Goal: Task Accomplishment & Management: Manage account settings

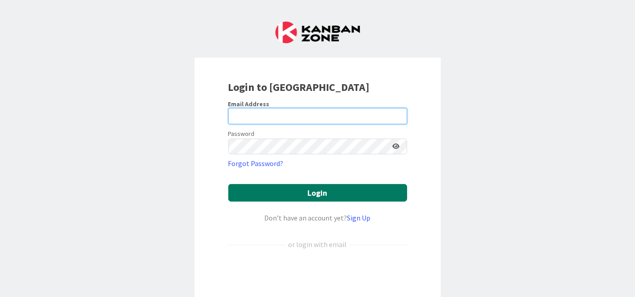
type input "[EMAIL_ADDRESS][DOMAIN_NAME]"
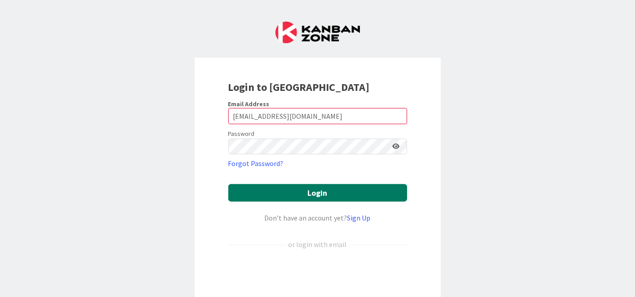
click at [327, 188] on button "Login" at bounding box center [317, 193] width 179 height 18
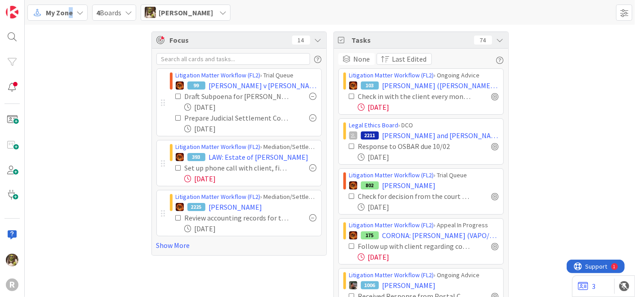
click at [70, 14] on span "My Zone" at bounding box center [59, 12] width 27 height 11
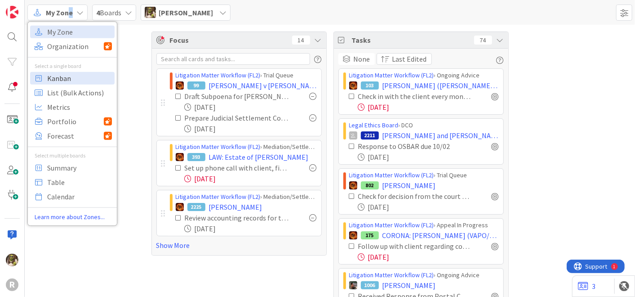
click at [58, 73] on span "Kanban" at bounding box center [79, 77] width 65 height 13
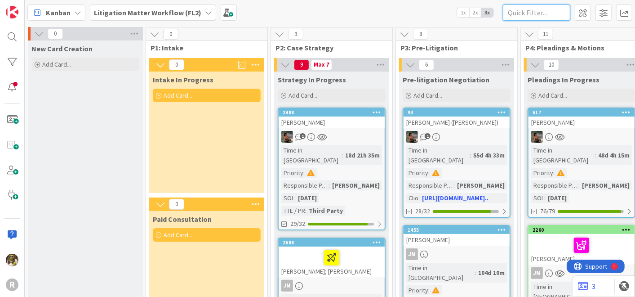
click at [531, 18] on input "text" at bounding box center [536, 12] width 67 height 16
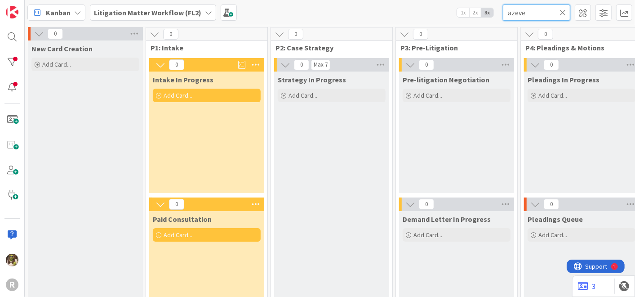
type input "azeve"
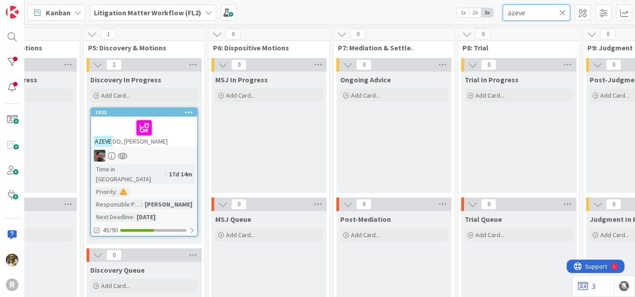
scroll to position [0, 560]
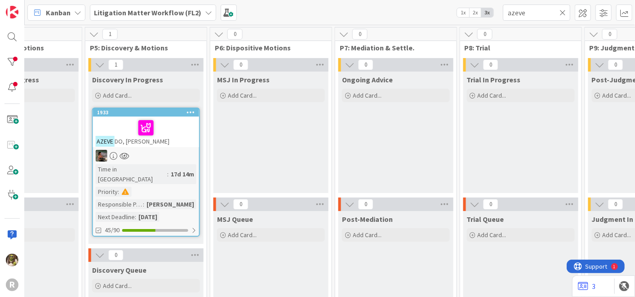
click at [185, 132] on div at bounding box center [146, 127] width 101 height 19
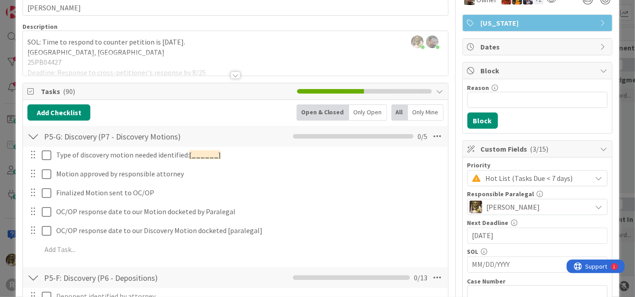
scroll to position [50, 0]
click at [237, 73] on div at bounding box center [235, 64] width 425 height 23
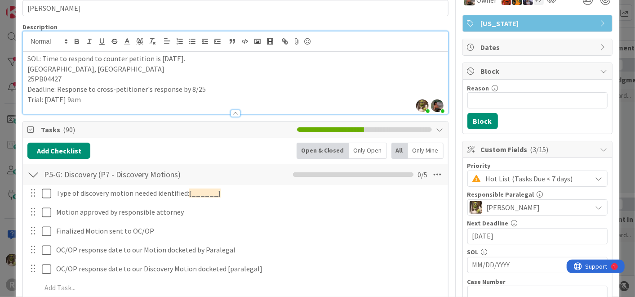
click at [32, 173] on div at bounding box center [33, 174] width 12 height 16
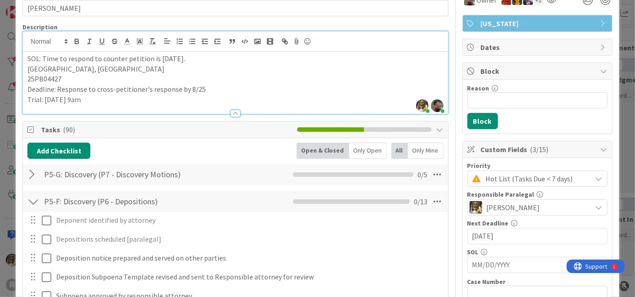
click at [25, 202] on div "P5-F: Discovery (P6 - Depositions) Checklist Name 34 / 64 P5-F: Discovery (P6 -…" at bounding box center [235, 201] width 425 height 21
click at [35, 200] on div at bounding box center [33, 201] width 12 height 16
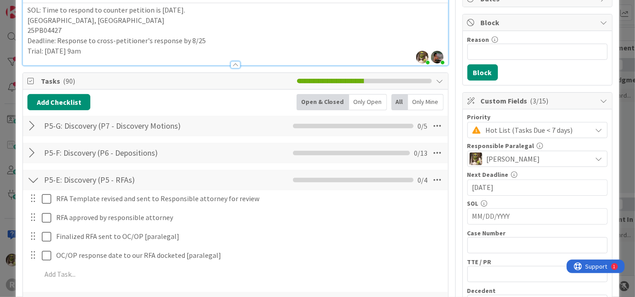
click at [31, 180] on div at bounding box center [33, 180] width 12 height 16
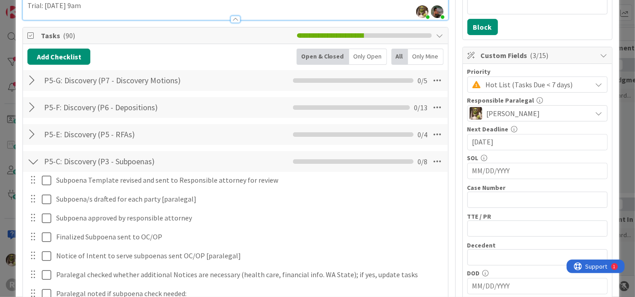
click at [36, 161] on div at bounding box center [33, 161] width 12 height 16
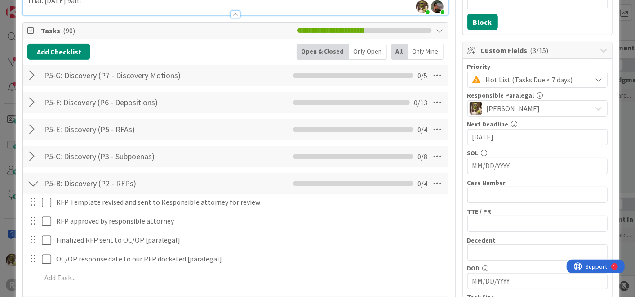
click at [33, 182] on div at bounding box center [33, 183] width 12 height 16
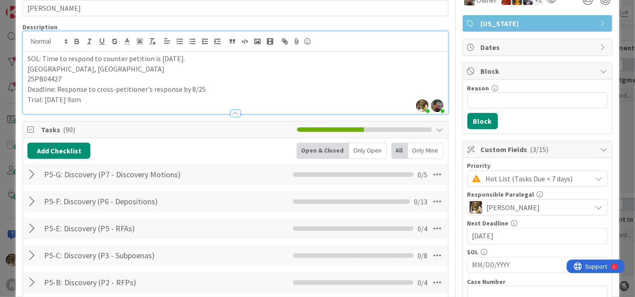
scroll to position [49, 0]
click at [427, 152] on div "Only Mine" at bounding box center [426, 151] width 36 height 16
click at [359, 151] on div "Only Open" at bounding box center [367, 151] width 38 height 16
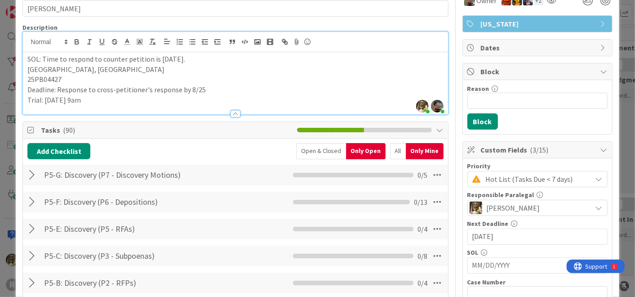
drag, startPoint x: 391, startPoint y: 147, endPoint x: 409, endPoint y: 153, distance: 19.8
click at [391, 147] on div "All" at bounding box center [398, 151] width 16 height 16
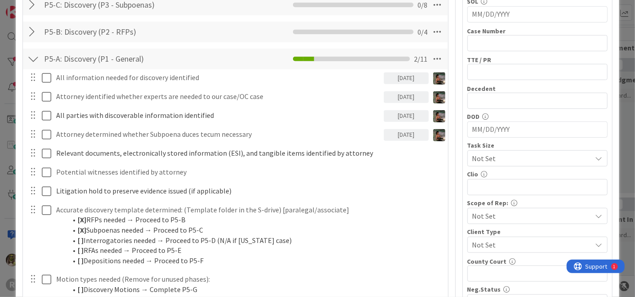
scroll to position [299, 0]
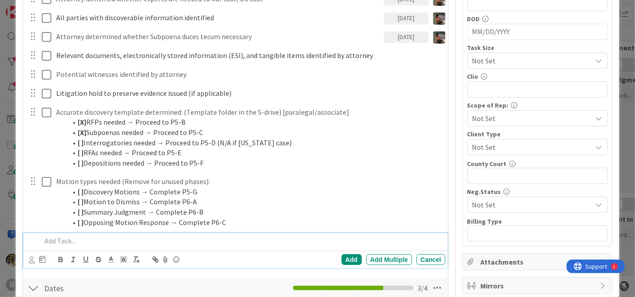
click at [59, 236] on p at bounding box center [241, 241] width 400 height 10
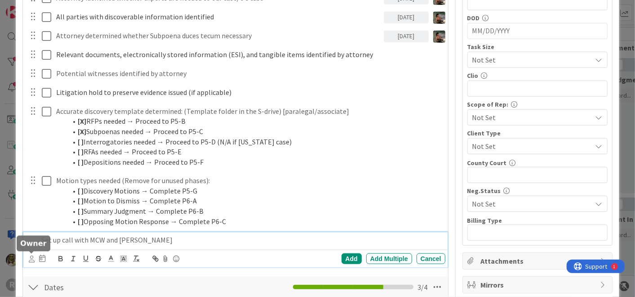
click at [33, 258] on icon at bounding box center [32, 258] width 6 height 7
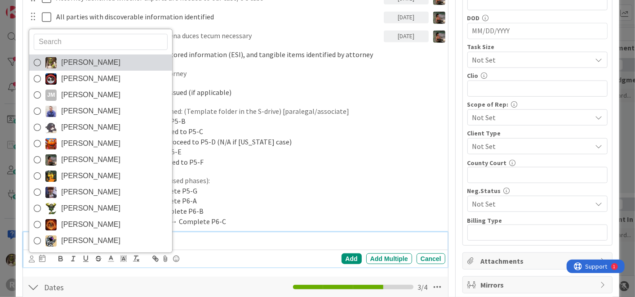
click at [98, 59] on span "[PERSON_NAME]" at bounding box center [90, 62] width 59 height 13
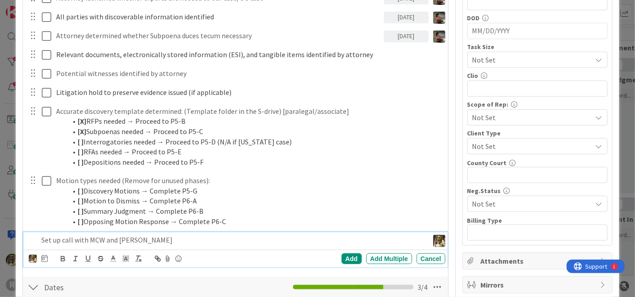
click at [144, 240] on p "Set up call with MCW and [PERSON_NAME]" at bounding box center [232, 240] width 383 height 10
click at [44, 257] on icon at bounding box center [44, 257] width 6 height 7
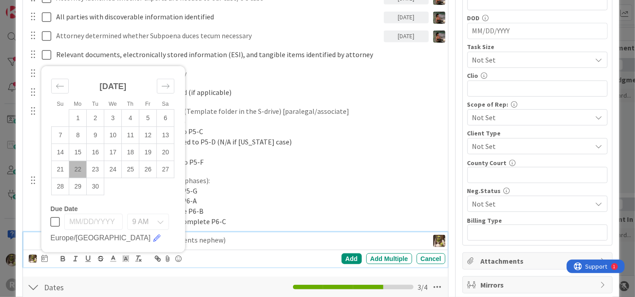
click at [224, 238] on p "Set up call with MCW and [PERSON_NAME] (clients nephew)" at bounding box center [232, 240] width 383 height 10
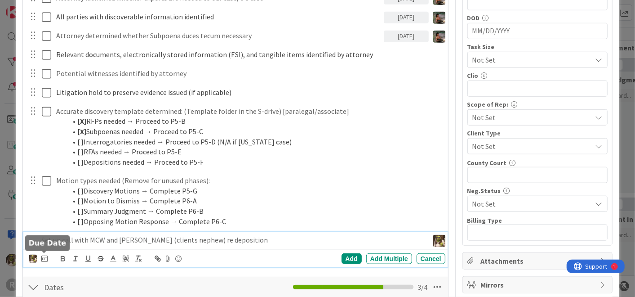
click at [46, 260] on icon at bounding box center [44, 257] width 6 height 7
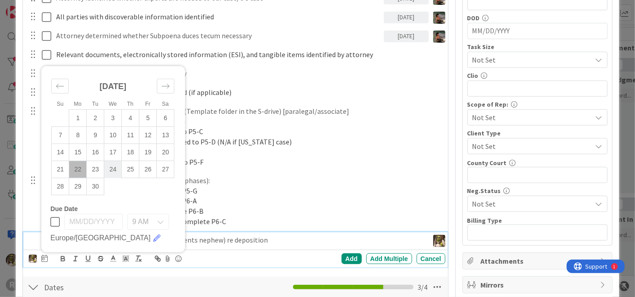
click at [115, 167] on td "24" at bounding box center [113, 169] width 18 height 17
type input "[DATE]"
click at [342, 257] on div "Add" at bounding box center [352, 258] width 20 height 11
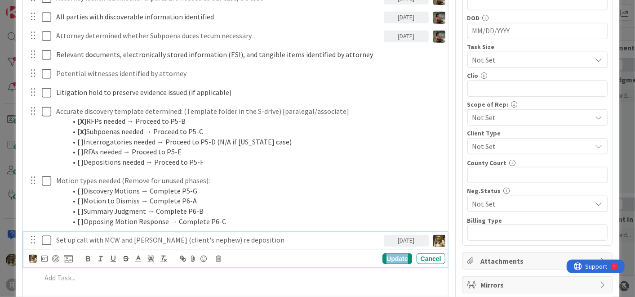
click at [385, 259] on div "Update" at bounding box center [396, 258] width 29 height 11
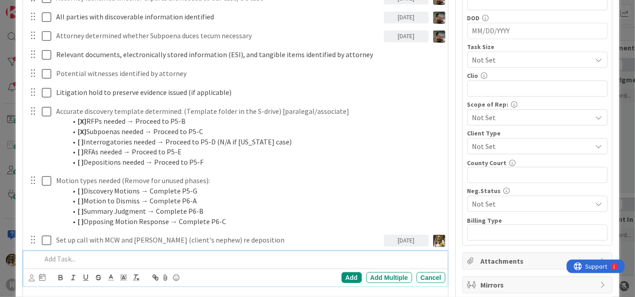
click at [81, 263] on div at bounding box center [241, 259] width 407 height 16
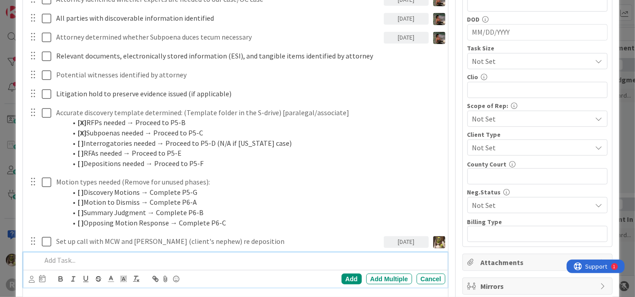
scroll to position [398, 0]
click at [40, 256] on div "Draft RFPs" at bounding box center [241, 260] width 407 height 16
click at [116, 257] on p "Draft RFPs" at bounding box center [241, 259] width 400 height 10
click at [33, 278] on icon at bounding box center [32, 278] width 6 height 7
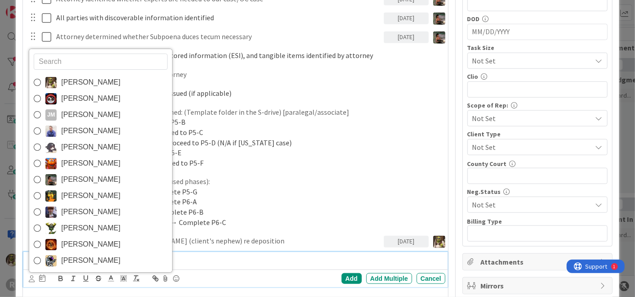
click at [42, 82] on link "[PERSON_NAME]" at bounding box center [100, 83] width 143 height 16
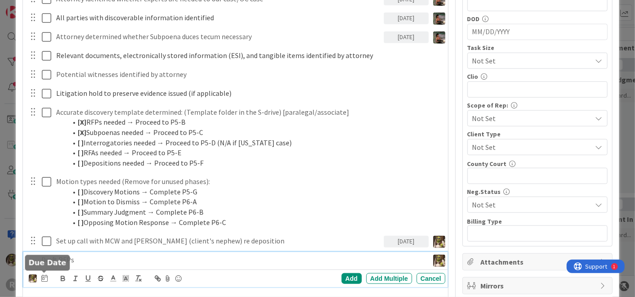
click at [43, 278] on icon at bounding box center [44, 277] width 6 height 7
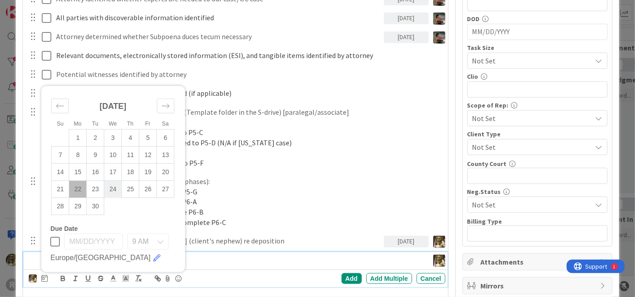
click at [117, 188] on td "24" at bounding box center [113, 189] width 18 height 17
type input "[DATE]"
click at [342, 274] on div "Add" at bounding box center [352, 278] width 20 height 11
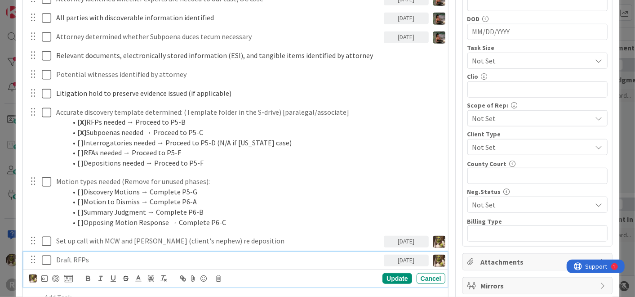
click at [104, 257] on p "Draft RFPs" at bounding box center [218, 259] width 324 height 10
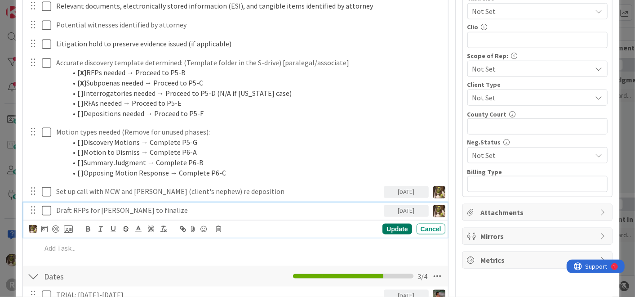
scroll to position [448, 0]
click at [388, 224] on div "Update" at bounding box center [396, 228] width 29 height 11
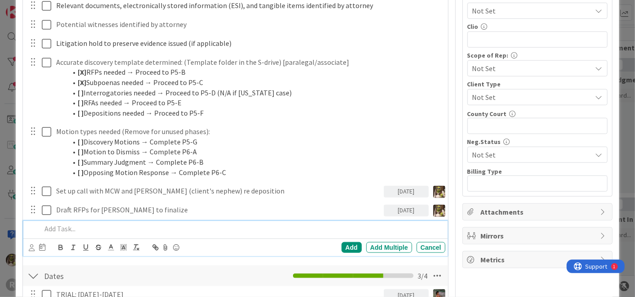
click at [76, 227] on p at bounding box center [241, 228] width 400 height 10
click at [273, 223] on p "Draft subpoena for estate planning file from decedents prior counsel." at bounding box center [241, 228] width 400 height 10
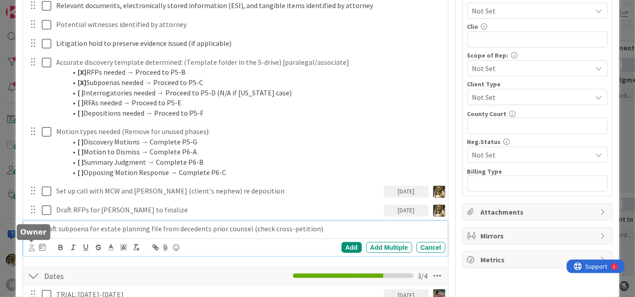
click at [30, 245] on icon at bounding box center [32, 247] width 6 height 7
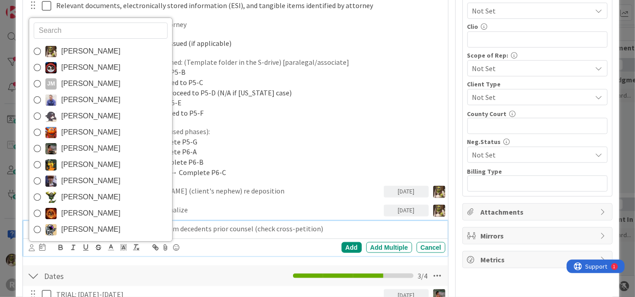
click at [105, 47] on link "[PERSON_NAME]" at bounding box center [100, 52] width 143 height 16
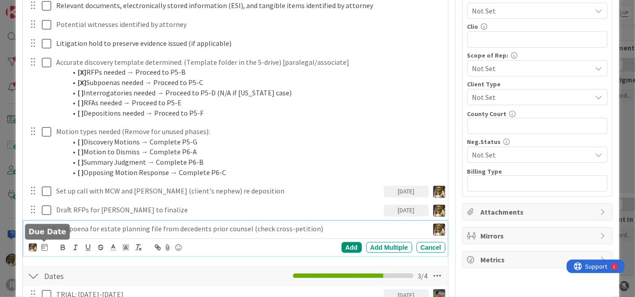
click at [44, 248] on icon at bounding box center [44, 246] width 6 height 7
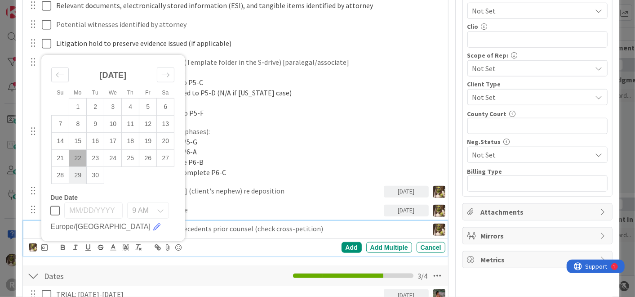
click at [81, 175] on td "29" at bounding box center [78, 175] width 18 height 17
type input "[DATE]"
click at [345, 245] on div "Add" at bounding box center [352, 247] width 20 height 11
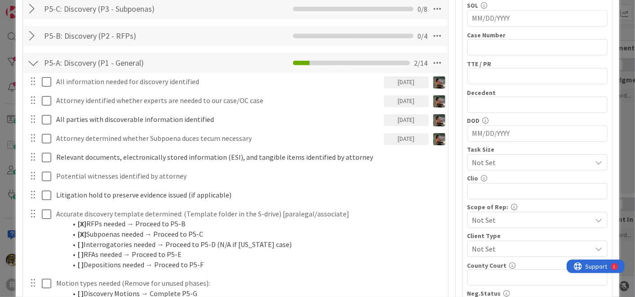
scroll to position [298, 0]
click at [32, 33] on div at bounding box center [33, 35] width 12 height 16
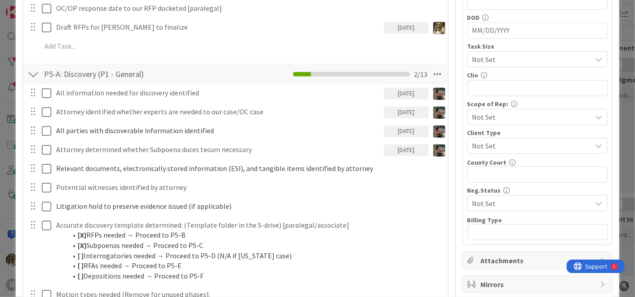
scroll to position [399, 0]
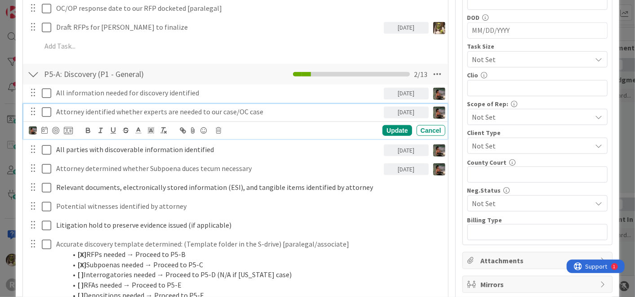
click at [160, 110] on p "Attorney identified whether experts are needed to our case/OC case" at bounding box center [218, 112] width 324 height 10
click at [45, 129] on icon at bounding box center [44, 129] width 6 height 7
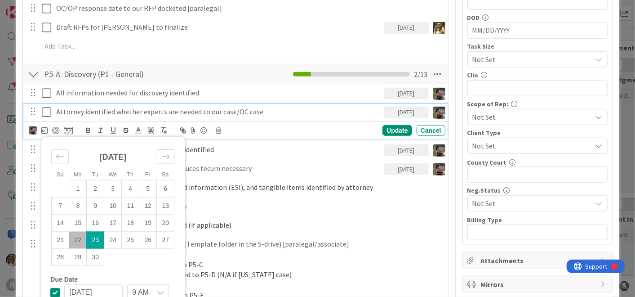
click at [166, 152] on icon "Move forward to switch to the next month." at bounding box center [165, 156] width 9 height 9
click at [164, 152] on icon "Move forward to switch to the next month." at bounding box center [165, 156] width 9 height 9
drag, startPoint x: 76, startPoint y: 202, endPoint x: 81, endPoint y: 201, distance: 5.4
click at [79, 201] on td "3" at bounding box center [78, 205] width 18 height 17
type input "[DATE]"
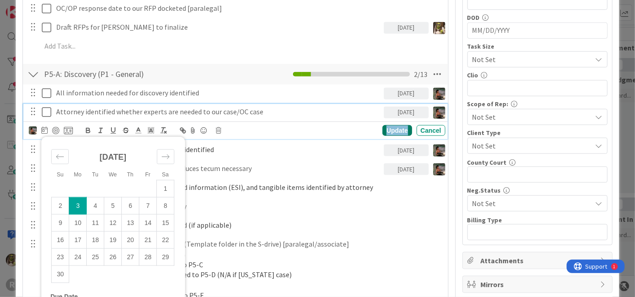
click at [393, 128] on div "Update" at bounding box center [396, 130] width 29 height 11
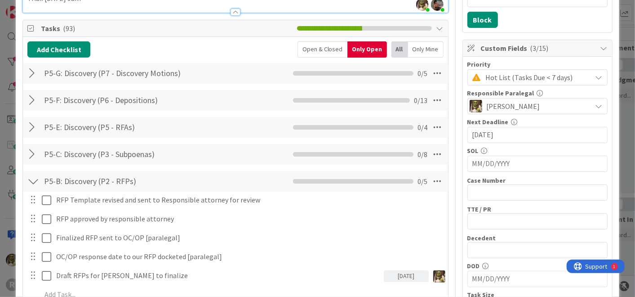
scroll to position [151, 0]
click at [29, 128] on div at bounding box center [33, 128] width 12 height 16
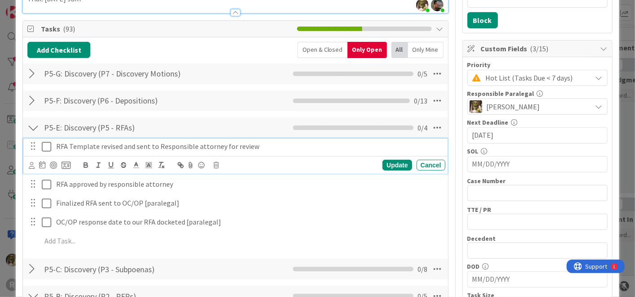
click at [98, 149] on p "RFA Template revised and sent to Responsible attorney for review" at bounding box center [249, 146] width 386 height 10
click at [30, 162] on icon at bounding box center [32, 165] width 6 height 7
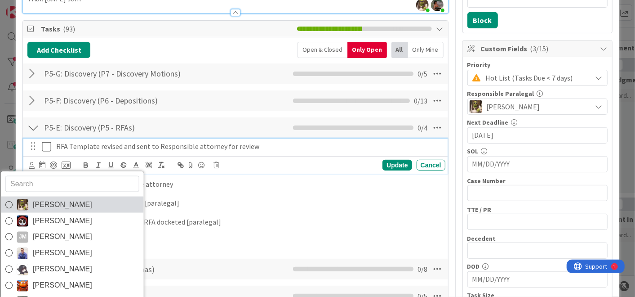
click at [32, 201] on link "[PERSON_NAME]" at bounding box center [72, 204] width 143 height 16
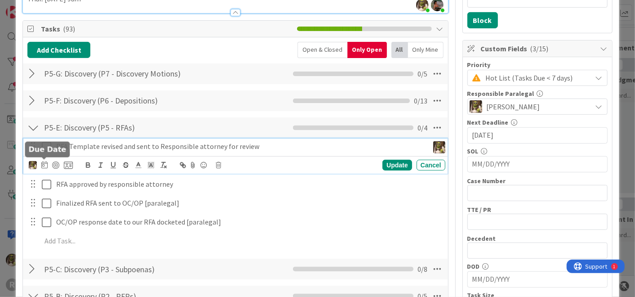
click at [45, 164] on icon at bounding box center [44, 164] width 6 height 7
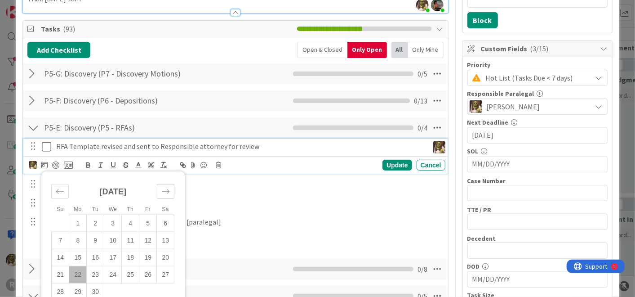
click at [164, 187] on icon "Move forward to switch to the next month." at bounding box center [165, 191] width 9 height 9
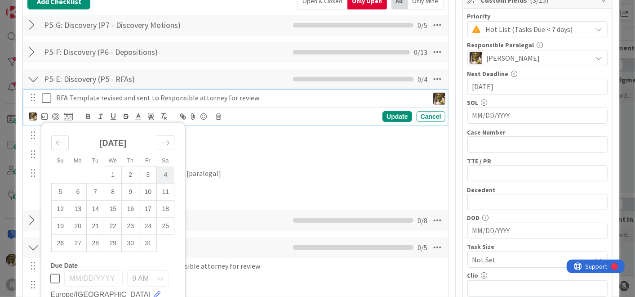
scroll to position [200, 0]
drag, startPoint x: 79, startPoint y: 245, endPoint x: 85, endPoint y: 243, distance: 6.7
click at [80, 245] on td "27" at bounding box center [78, 242] width 18 height 17
type input "[DATE]"
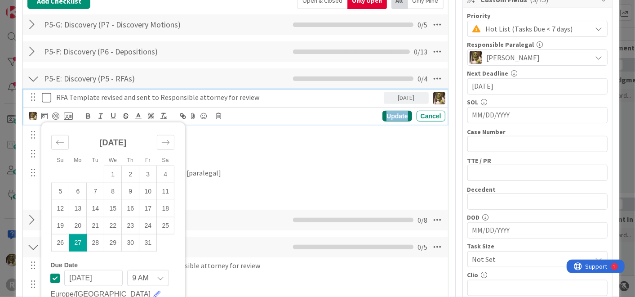
click at [385, 111] on div "Update" at bounding box center [396, 116] width 29 height 11
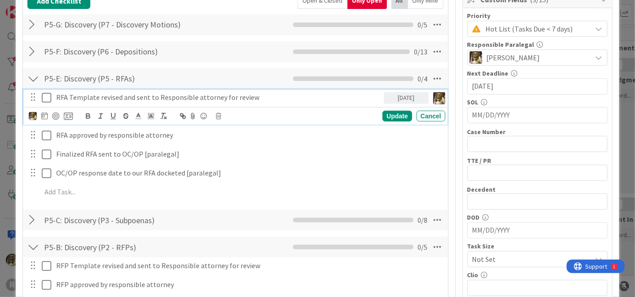
click at [69, 95] on p "RFA Template revised and sent to Responsible attorney for review" at bounding box center [218, 97] width 324 height 10
click at [391, 112] on div "Update" at bounding box center [396, 116] width 29 height 11
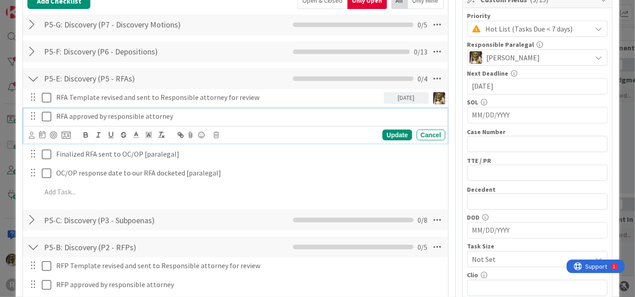
click at [111, 116] on p "RFA approved by responsible attorney" at bounding box center [249, 116] width 386 height 10
click at [33, 136] on icon at bounding box center [32, 135] width 6 height 7
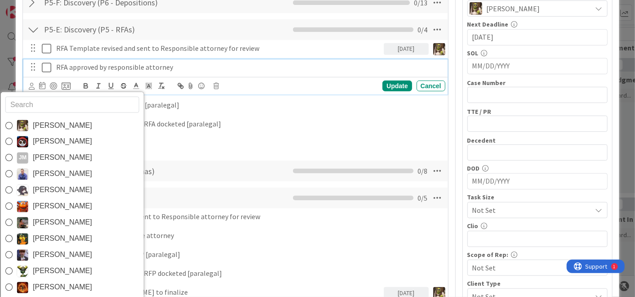
drag, startPoint x: 53, startPoint y: 220, endPoint x: 53, endPoint y: 210, distance: 9.4
click at [53, 219] on span "[PERSON_NAME]" at bounding box center [62, 222] width 59 height 13
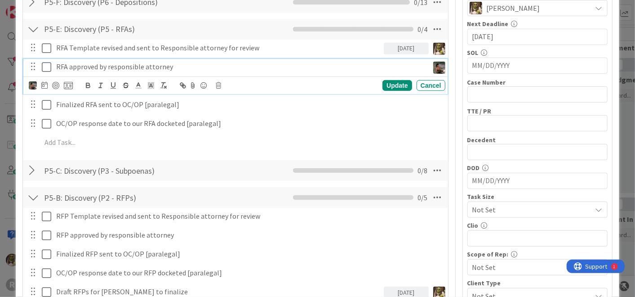
scroll to position [249, 0]
click at [42, 81] on icon at bounding box center [44, 84] width 6 height 7
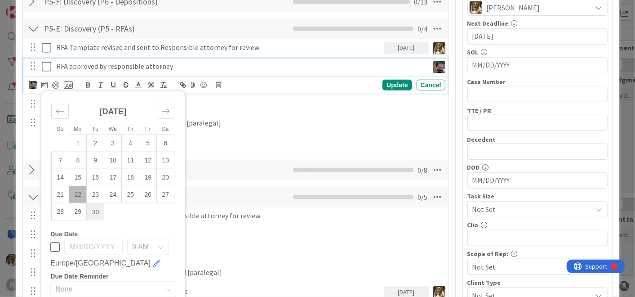
click at [95, 214] on td "30" at bounding box center [96, 211] width 18 height 17
click at [166, 108] on icon "Move forward to switch to the next month." at bounding box center [165, 111] width 9 height 9
click at [157, 212] on td "Calendar" at bounding box center [166, 211] width 18 height 17
click at [154, 212] on td "31" at bounding box center [148, 211] width 18 height 17
type input "[DATE]"
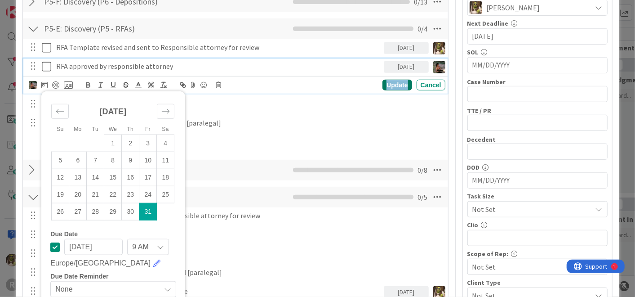
click at [384, 83] on div "Update" at bounding box center [396, 85] width 29 height 11
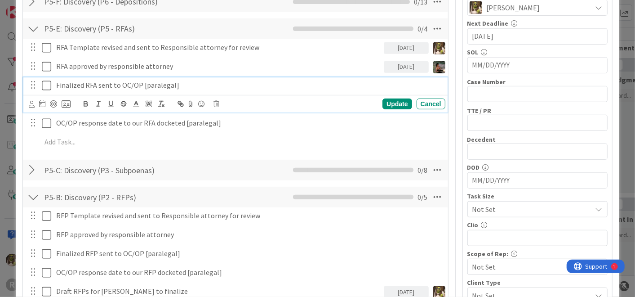
click at [89, 81] on p "Finalized RFA sent to OC/OP [paralegal]" at bounding box center [249, 85] width 386 height 10
drag, startPoint x: 31, startPoint y: 105, endPoint x: 49, endPoint y: 102, distance: 18.3
click at [31, 105] on icon at bounding box center [32, 104] width 6 height 7
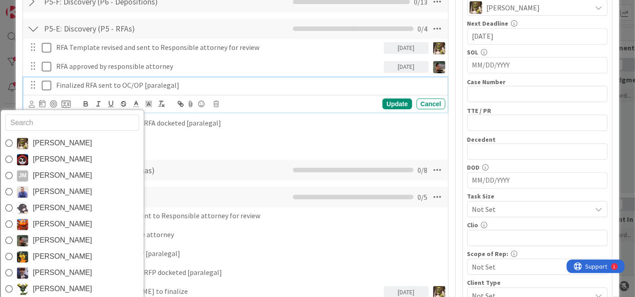
click at [46, 143] on span "[PERSON_NAME]" at bounding box center [62, 143] width 59 height 13
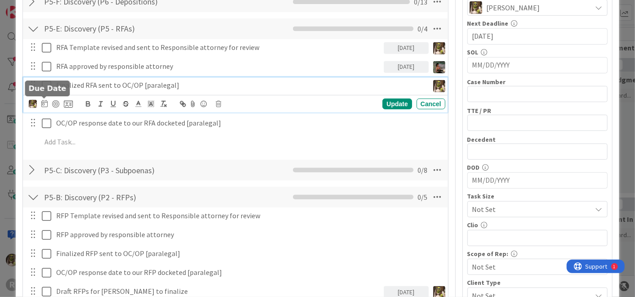
click at [43, 100] on icon at bounding box center [44, 103] width 6 height 7
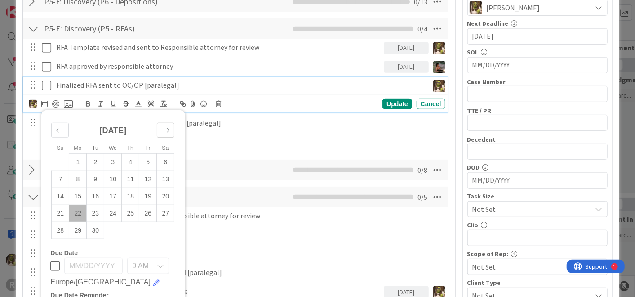
click at [169, 123] on div "Move forward to switch to the next month." at bounding box center [166, 130] width 18 height 15
click at [166, 126] on icon "Move forward to switch to the next month." at bounding box center [165, 130] width 9 height 9
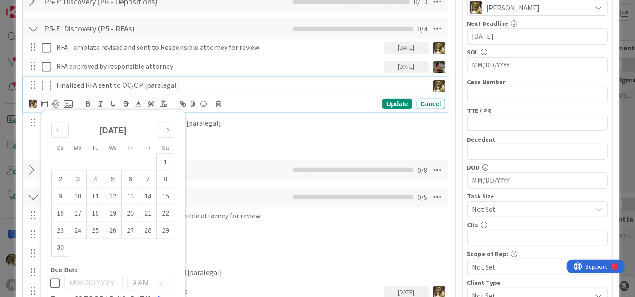
drag, startPoint x: 169, startPoint y: 158, endPoint x: 284, endPoint y: 133, distance: 117.3
click at [169, 158] on td "1" at bounding box center [166, 162] width 18 height 17
click at [87, 172] on td "4" at bounding box center [96, 179] width 18 height 17
click at [82, 174] on td "3" at bounding box center [78, 179] width 18 height 17
type input "[DATE]"
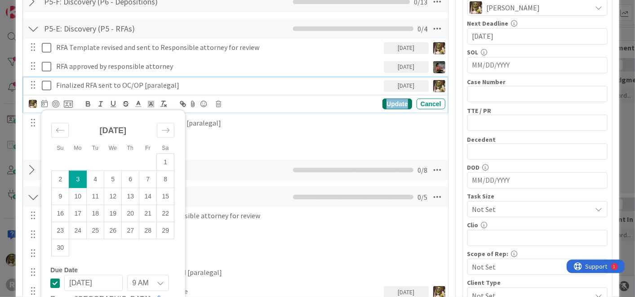
click at [393, 101] on div "Update" at bounding box center [396, 103] width 29 height 11
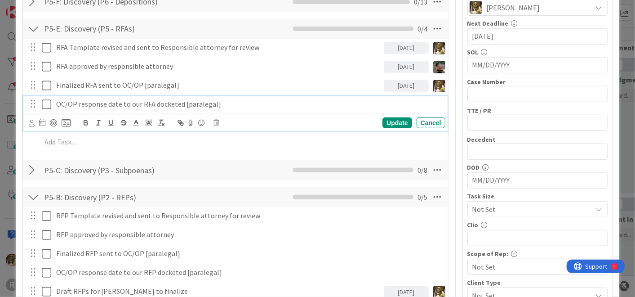
click at [145, 104] on p "OC/OP response date to our RFA docketed [paralegal]" at bounding box center [249, 104] width 386 height 10
click at [32, 125] on div at bounding box center [32, 123] width 6 height 10
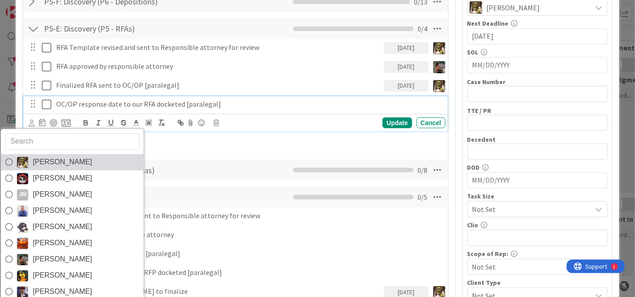
click at [43, 154] on link "[PERSON_NAME]" at bounding box center [72, 162] width 143 height 16
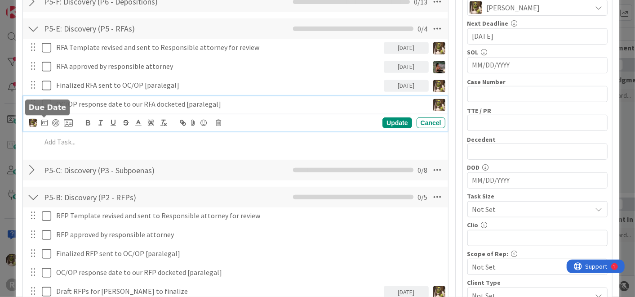
click at [45, 122] on icon at bounding box center [44, 122] width 6 height 7
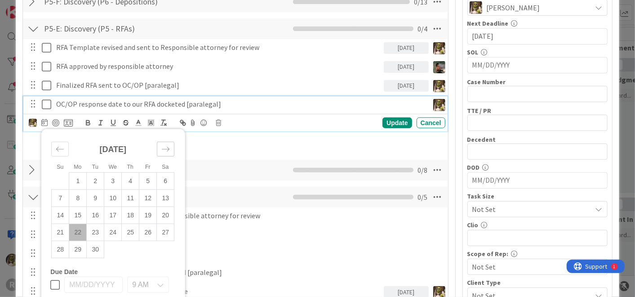
click at [167, 146] on icon "Move forward to switch to the next month." at bounding box center [165, 149] width 9 height 9
click at [175, 147] on div "[DATE] 1 2 3 4 5 6 7 8 9 10 11 12 13 14 15 16 17 18 19 20 21 22 23 24 25 26 27 …" at bounding box center [112, 195] width 135 height 125
click at [169, 145] on icon "Move forward to switch to the next month." at bounding box center [165, 149] width 9 height 9
drag, startPoint x: 80, startPoint y: 197, endPoint x: 111, endPoint y: 173, distance: 38.8
click at [80, 198] on td "3" at bounding box center [78, 198] width 18 height 17
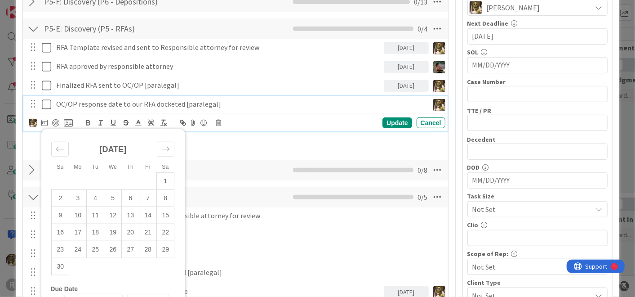
type input "[DATE]"
click at [399, 119] on div "Update" at bounding box center [396, 122] width 29 height 11
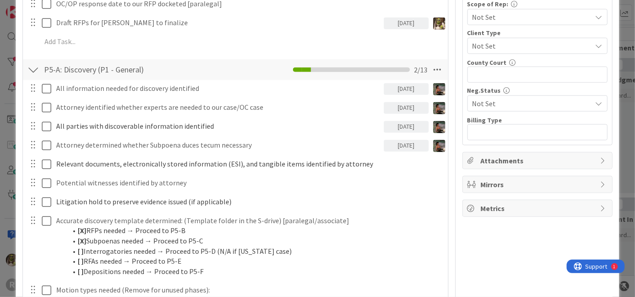
scroll to position [499, 0]
drag, startPoint x: 390, startPoint y: 40, endPoint x: 284, endPoint y: 61, distance: 108.2
click at [283, 62] on div "P5-A: Discovery (P1 - General) Checklist Name 30 / 64 P5-A: Discovery (P1 - Gen…" at bounding box center [235, 69] width 425 height 21
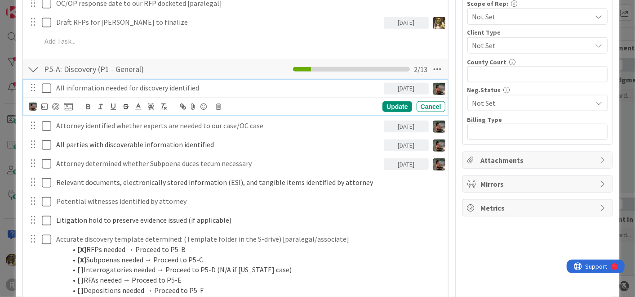
click at [47, 86] on icon at bounding box center [46, 88] width 9 height 11
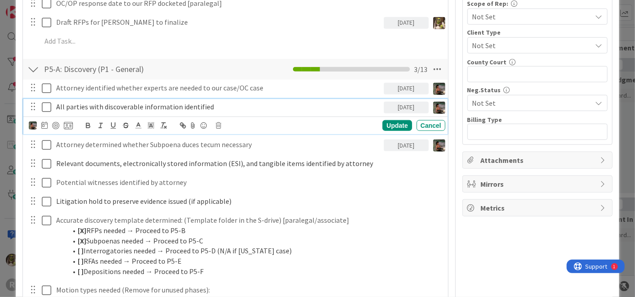
click at [46, 107] on icon at bounding box center [46, 107] width 9 height 11
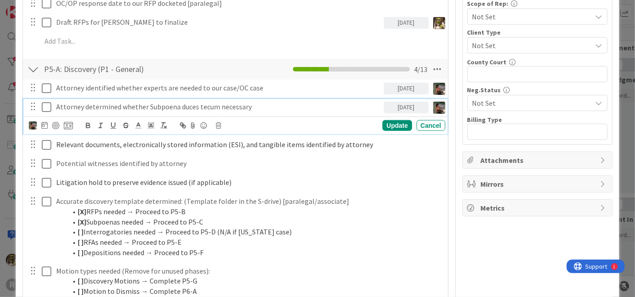
click at [44, 108] on icon at bounding box center [46, 107] width 9 height 11
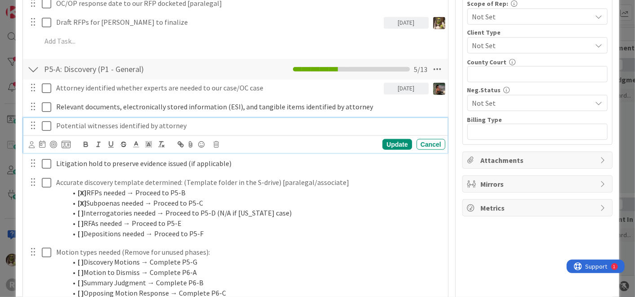
click at [190, 122] on p "Potential witnesses identified by attorney" at bounding box center [249, 125] width 386 height 10
click at [34, 146] on icon at bounding box center [32, 144] width 6 height 7
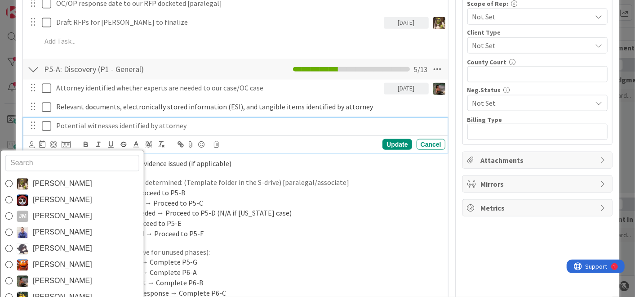
drag, startPoint x: 65, startPoint y: 177, endPoint x: 47, endPoint y: 174, distance: 18.2
click at [65, 177] on span "[PERSON_NAME]" at bounding box center [62, 183] width 59 height 13
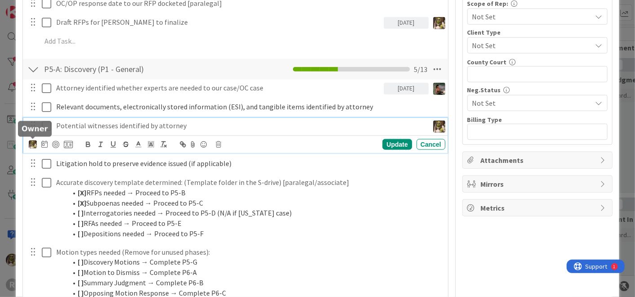
click at [31, 140] on div at bounding box center [33, 144] width 8 height 8
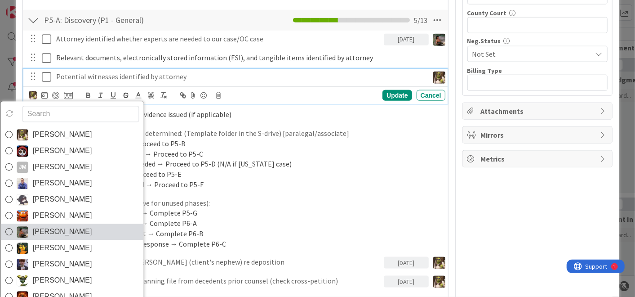
click at [38, 232] on span "[PERSON_NAME]" at bounding box center [62, 231] width 59 height 13
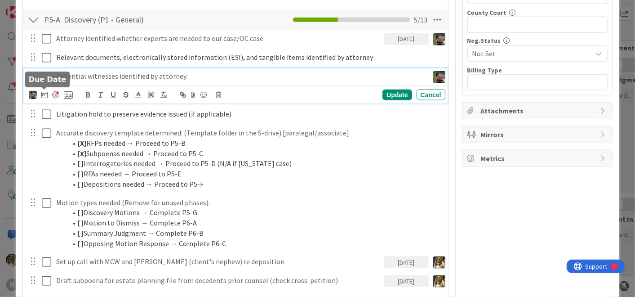
drag, startPoint x: 44, startPoint y: 95, endPoint x: 55, endPoint y: 93, distance: 10.4
click at [44, 94] on icon at bounding box center [44, 94] width 6 height 7
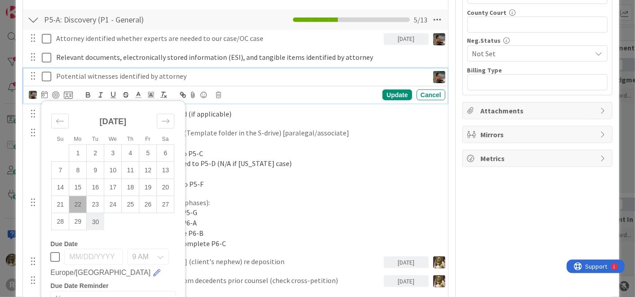
click at [99, 221] on td "30" at bounding box center [96, 221] width 18 height 17
type input "[DATE]"
click at [382, 89] on div "Update" at bounding box center [396, 94] width 29 height 11
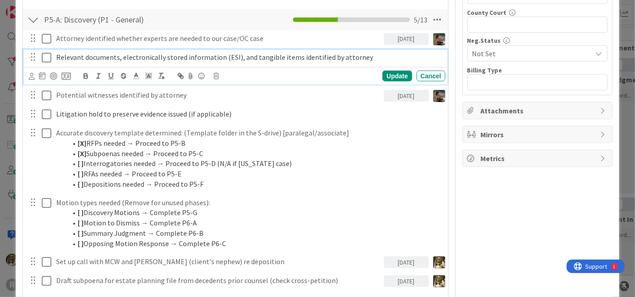
click at [126, 53] on span "Relevant documents, electronically stored information (ESI), and tangible items…" at bounding box center [214, 57] width 317 height 9
click at [40, 75] on icon at bounding box center [42, 75] width 6 height 7
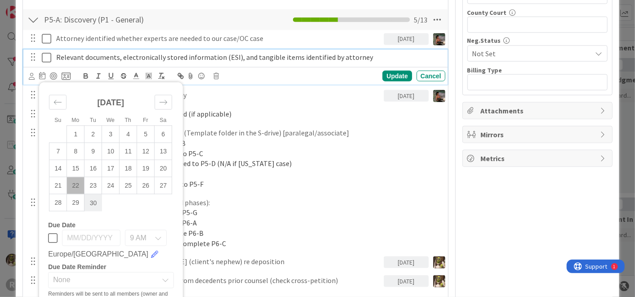
click at [91, 203] on td "30" at bounding box center [94, 202] width 18 height 17
type input "[DATE]"
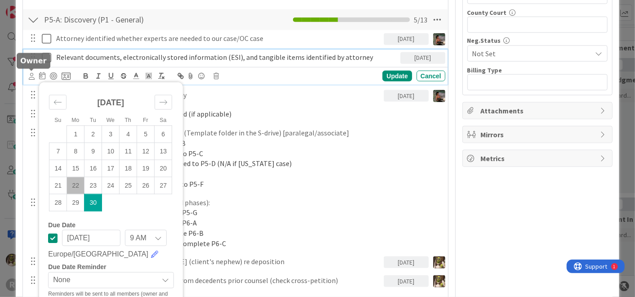
click at [29, 71] on div at bounding box center [32, 76] width 6 height 10
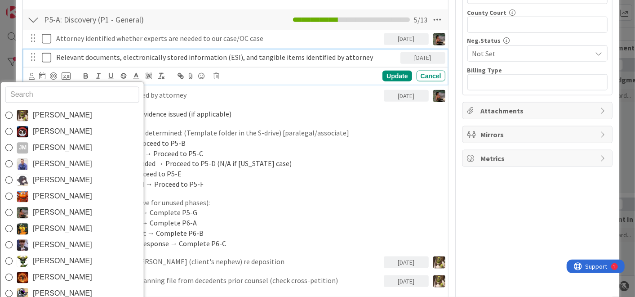
click at [49, 211] on span "[PERSON_NAME]" at bounding box center [62, 212] width 59 height 13
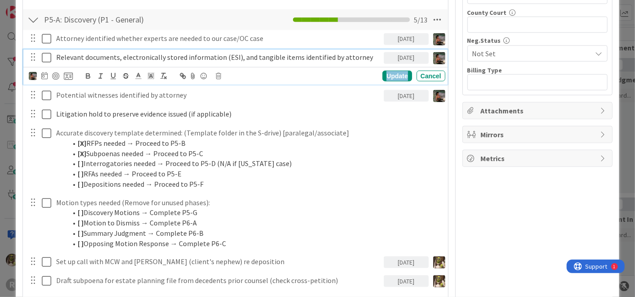
drag, startPoint x: 387, startPoint y: 72, endPoint x: 416, endPoint y: 72, distance: 29.2
click at [387, 72] on div "Update" at bounding box center [396, 76] width 29 height 11
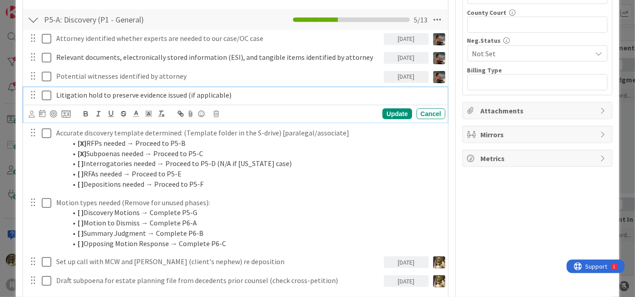
click at [47, 96] on icon at bounding box center [46, 95] width 9 height 11
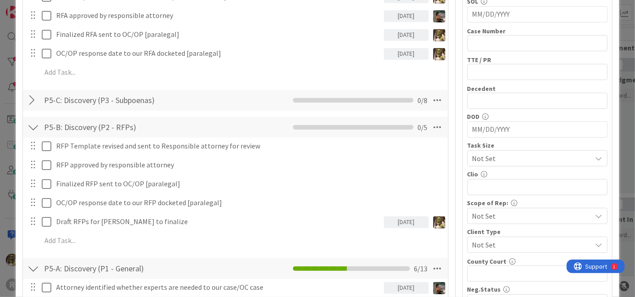
scroll to position [300, 0]
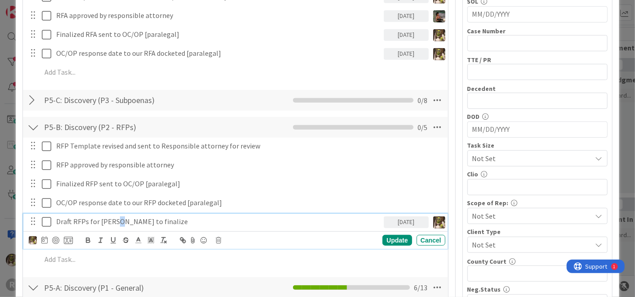
drag, startPoint x: 115, startPoint y: 214, endPoint x: 159, endPoint y: 224, distance: 45.1
click at [122, 216] on p "Draft RFPs for [PERSON_NAME] to finalize" at bounding box center [218, 221] width 324 height 10
drag, startPoint x: 160, startPoint y: 218, endPoint x: 155, endPoint y: 214, distance: 5.9
click at [161, 218] on p "Draft RFPs for [PERSON_NAME] to finalize" at bounding box center [218, 221] width 324 height 10
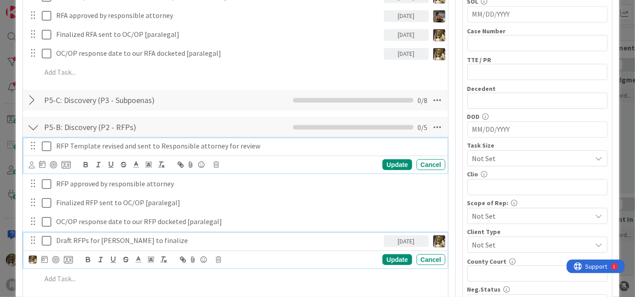
click at [141, 145] on p "RFP Template revised and sent to Responsible attorney for review" at bounding box center [249, 146] width 386 height 10
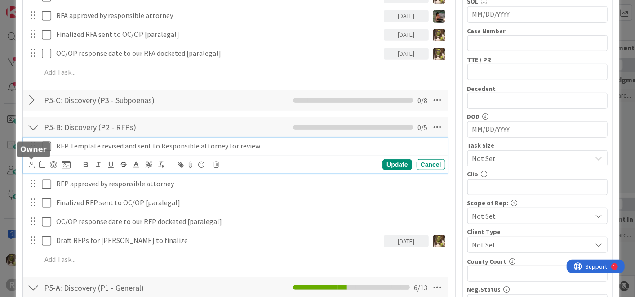
click at [33, 162] on icon at bounding box center [32, 164] width 6 height 7
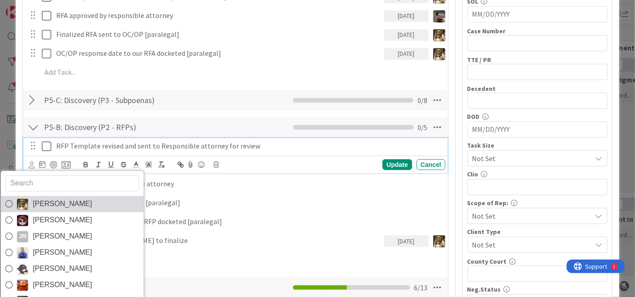
click at [56, 198] on span "[PERSON_NAME]" at bounding box center [62, 203] width 59 height 13
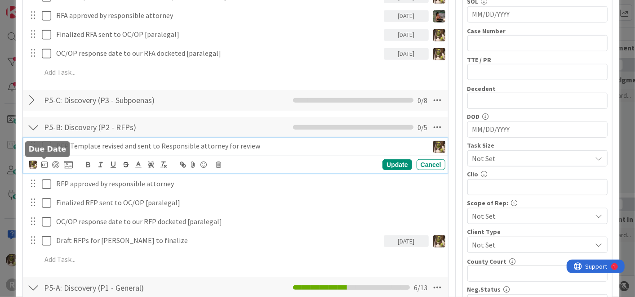
click at [50, 169] on div "[PERSON_NAME] [PERSON_NAME] [PERSON_NAME] [PERSON_NAME] [PERSON_NAME] [PERSON_N…" at bounding box center [237, 164] width 416 height 13
click at [44, 164] on icon at bounding box center [44, 163] width 6 height 7
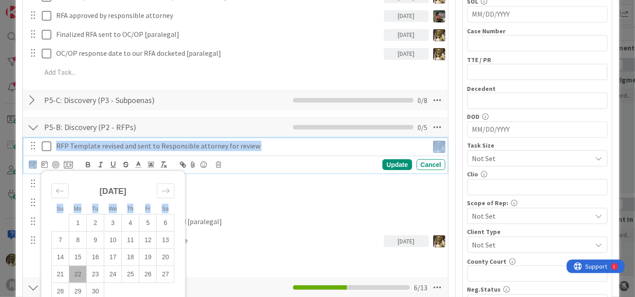
click at [270, 156] on div "RFP Template revised and sent to Responsible attorney for review [PERSON_NAME] …" at bounding box center [235, 156] width 424 height 36
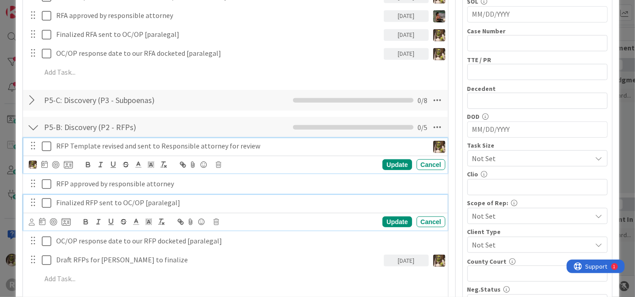
click at [271, 197] on p "Finalized RFP sent to OC/OP [paralegal]" at bounding box center [249, 202] width 386 height 10
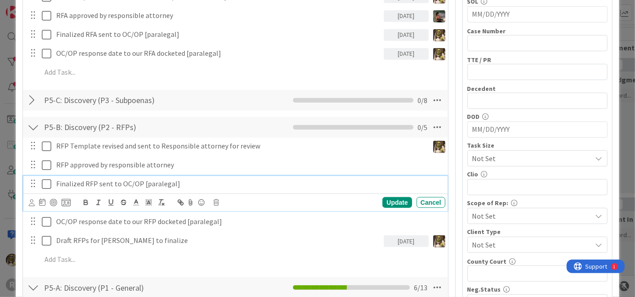
scroll to position [281, 0]
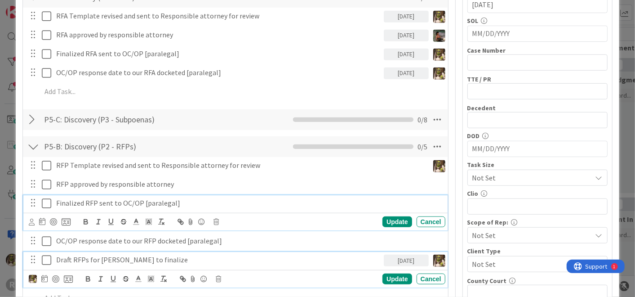
click at [179, 257] on p "Draft RFPs for [PERSON_NAME] to finalize" at bounding box center [218, 259] width 324 height 10
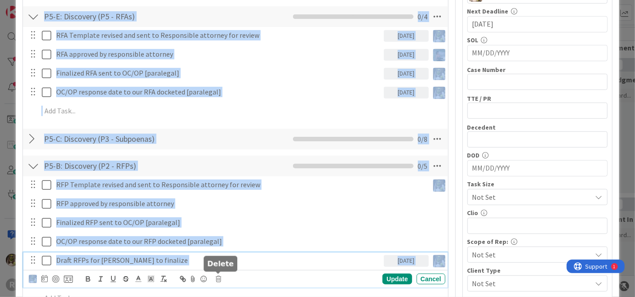
click at [219, 275] on body "R Kanban Litigation Matter Workflow (FL2) 1x 2x 3x azeve 0 New Card Creation Ad…" at bounding box center [317, 148] width 635 height 297
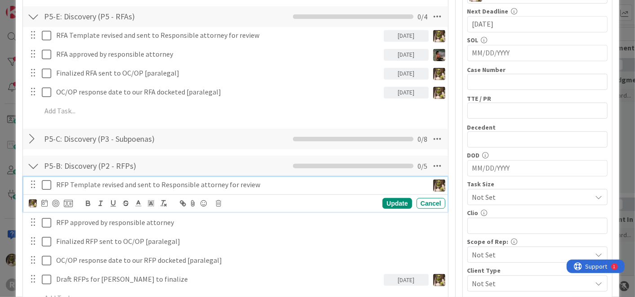
click at [111, 180] on p "RFP Template revised and sent to Responsible attorney for review" at bounding box center [240, 184] width 369 height 10
drag, startPoint x: 42, startPoint y: 204, endPoint x: 62, endPoint y: 205, distance: 19.4
click at [43, 203] on icon at bounding box center [44, 202] width 6 height 7
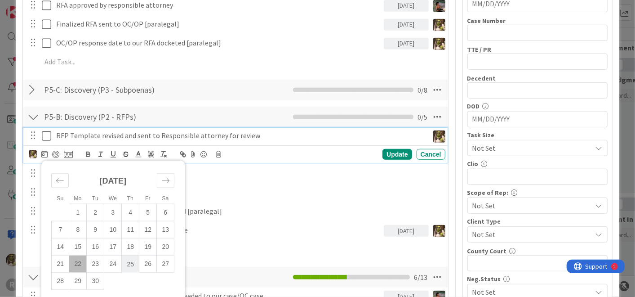
scroll to position [311, 0]
drag, startPoint x: 118, startPoint y: 258, endPoint x: 157, endPoint y: 249, distance: 40.6
click at [120, 258] on td "24" at bounding box center [113, 263] width 18 height 17
type input "[DATE]"
click at [388, 150] on div "Update" at bounding box center [396, 154] width 29 height 11
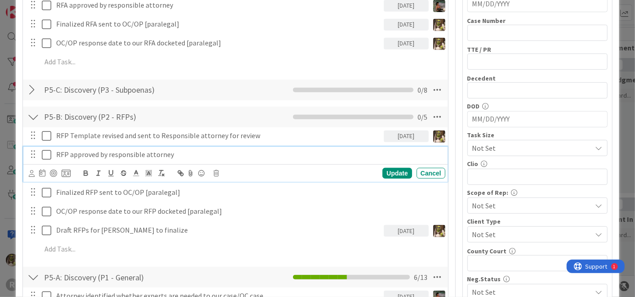
click at [150, 151] on p "RFP approved by responsible attorney" at bounding box center [249, 154] width 386 height 10
click at [41, 170] on icon at bounding box center [42, 172] width 6 height 7
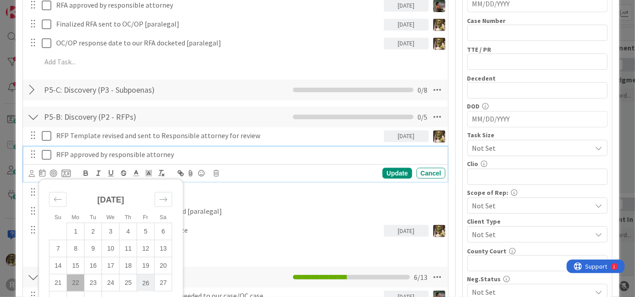
click at [142, 277] on td "26" at bounding box center [146, 282] width 18 height 17
type input "[DATE]"
click at [391, 171] on div "Update" at bounding box center [396, 173] width 29 height 11
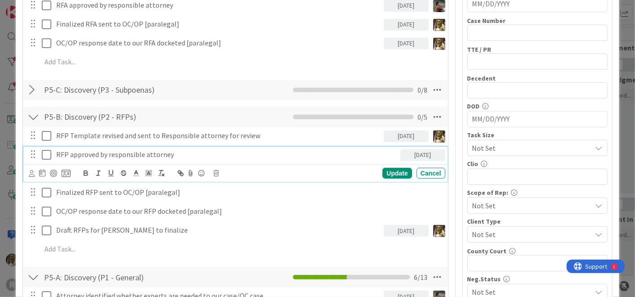
click at [74, 149] on p "RFP approved by responsible attorney" at bounding box center [226, 154] width 341 height 10
click at [29, 170] on icon at bounding box center [32, 173] width 6 height 7
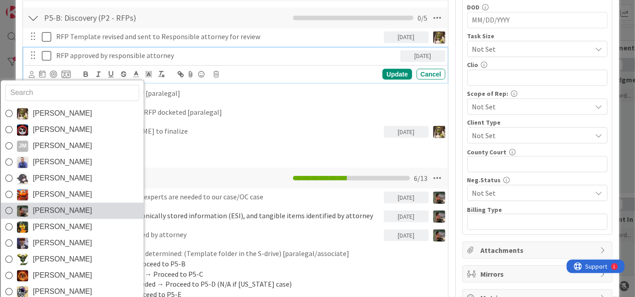
scroll to position [411, 0]
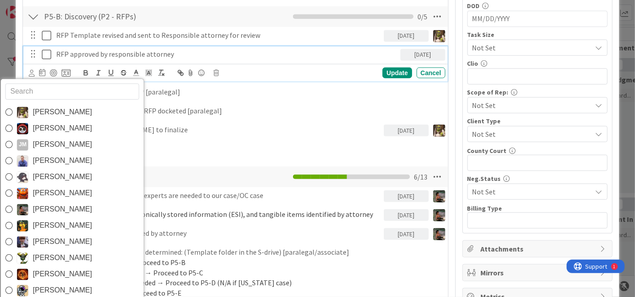
click at [46, 210] on span "[PERSON_NAME]" at bounding box center [62, 209] width 59 height 13
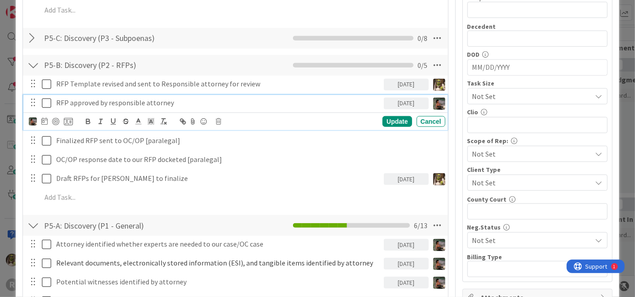
scroll to position [362, 0]
click at [385, 118] on div "Update" at bounding box center [396, 121] width 29 height 11
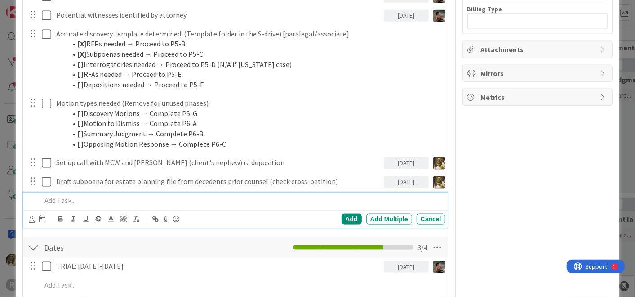
click at [64, 200] on p at bounding box center [241, 200] width 400 height 10
click at [31, 218] on icon at bounding box center [32, 218] width 6 height 7
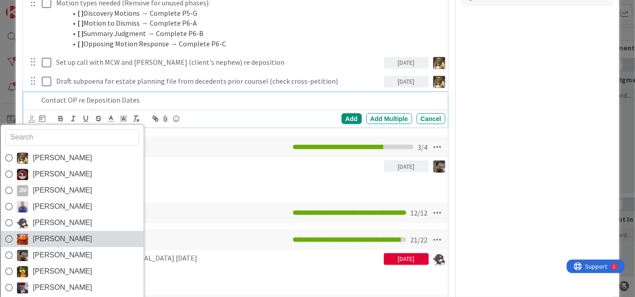
scroll to position [710, 0]
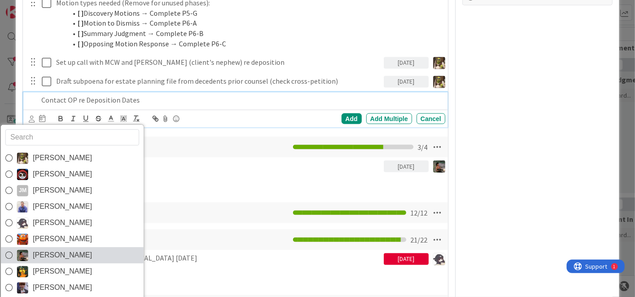
click at [56, 252] on span "[PERSON_NAME]" at bounding box center [62, 255] width 59 height 13
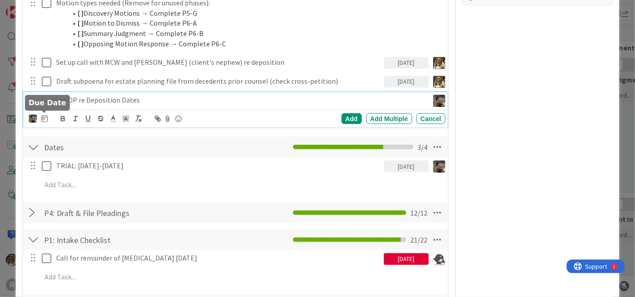
click at [44, 117] on icon at bounding box center [44, 118] width 6 height 7
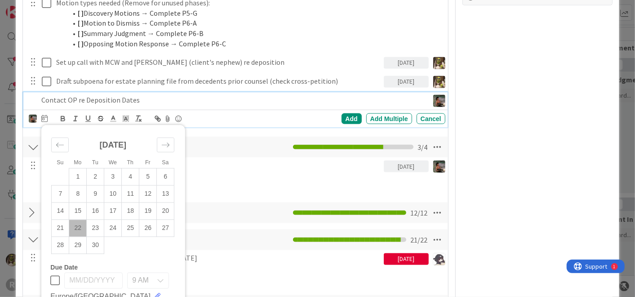
drag, startPoint x: 150, startPoint y: 227, endPoint x: 186, endPoint y: 194, distance: 49.3
click at [150, 227] on td "26" at bounding box center [148, 228] width 18 height 17
type input "[DATE]"
click at [343, 114] on div "Add" at bounding box center [352, 118] width 20 height 11
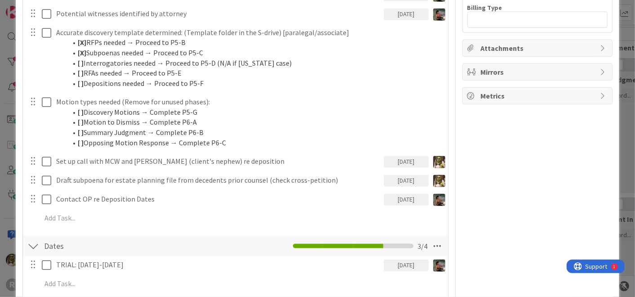
scroll to position [611, 0]
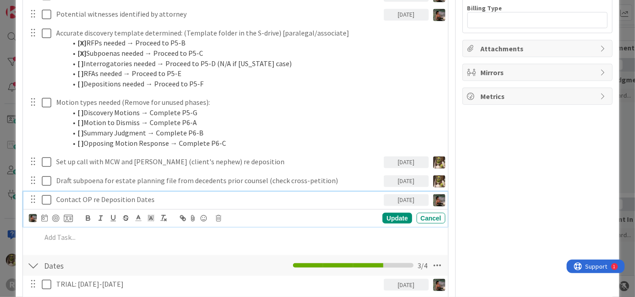
click at [86, 196] on p "Contact OP re Deposition Dates" at bounding box center [218, 199] width 324 height 10
click at [47, 217] on icon at bounding box center [44, 217] width 6 height 7
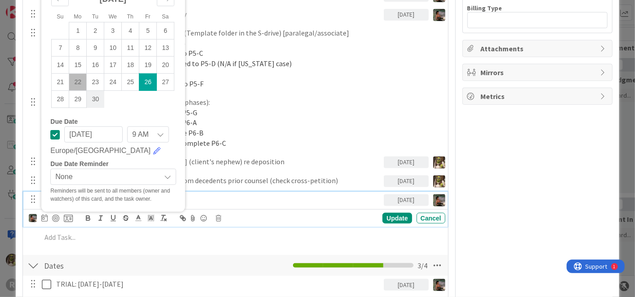
click at [94, 98] on td "30" at bounding box center [96, 99] width 18 height 17
type input "[DATE]"
click at [390, 217] on div "Update" at bounding box center [396, 218] width 29 height 11
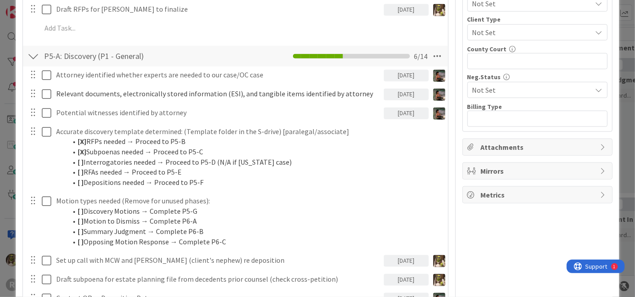
scroll to position [511, 0]
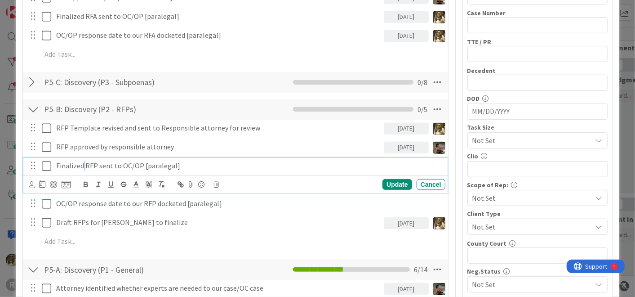
click at [86, 160] on p "Finalized RFP sent to OC/OP [paralegal]" at bounding box center [249, 165] width 386 height 10
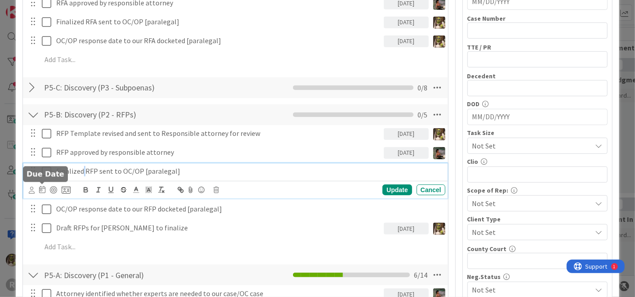
click at [43, 187] on icon at bounding box center [42, 189] width 6 height 7
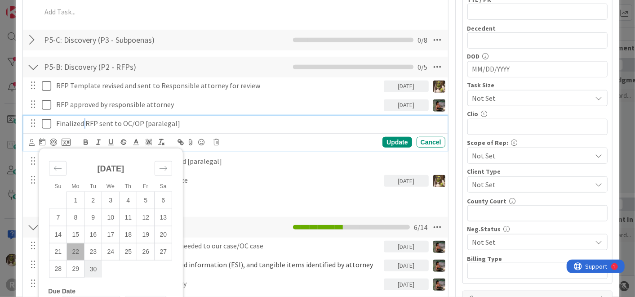
scroll to position [361, 0]
click at [93, 264] on td "30" at bounding box center [94, 268] width 18 height 17
type input "[DATE]"
click at [396, 133] on div "Su Mo Tu We Th Fr Sa [DATE] 1 2 3 4 5 6 7 8 9 10 11 12 13 14 15 16 17 18 19 20 …" at bounding box center [235, 142] width 424 height 18
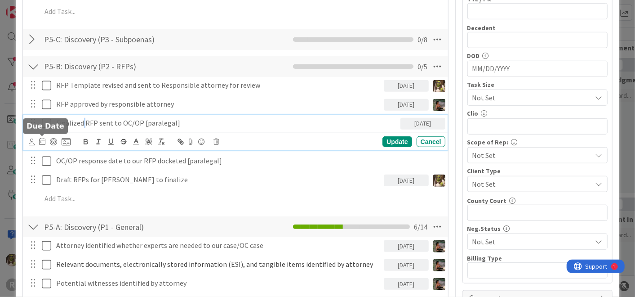
click at [40, 138] on icon at bounding box center [42, 141] width 6 height 7
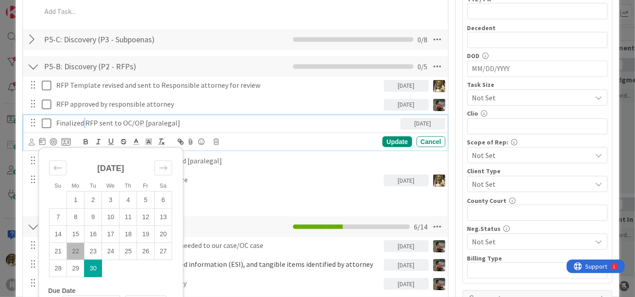
click at [95, 270] on td "30" at bounding box center [94, 268] width 18 height 17
click at [387, 138] on div "Update" at bounding box center [396, 141] width 29 height 11
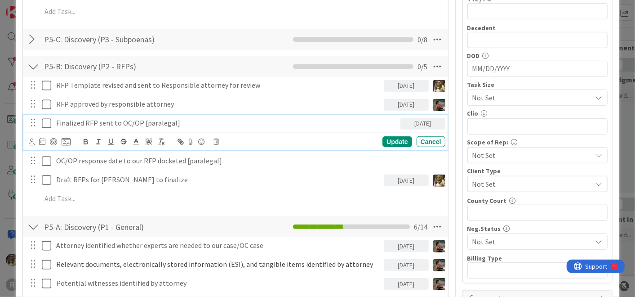
click at [85, 120] on p "Finalized RFP sent to OC/OP [paralegal]" at bounding box center [226, 123] width 341 height 10
click at [33, 141] on icon at bounding box center [32, 141] width 6 height 7
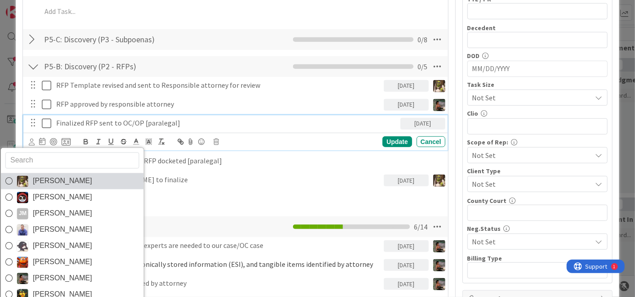
click at [10, 174] on icon at bounding box center [8, 180] width 7 height 13
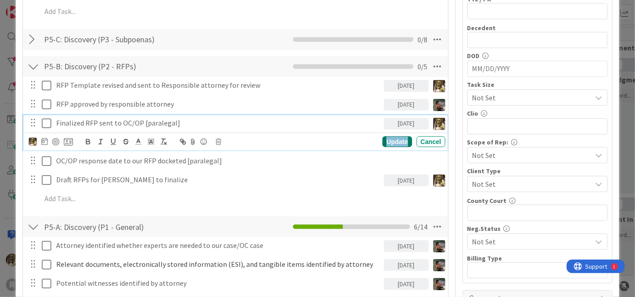
click at [388, 138] on div "Update" at bounding box center [396, 141] width 29 height 11
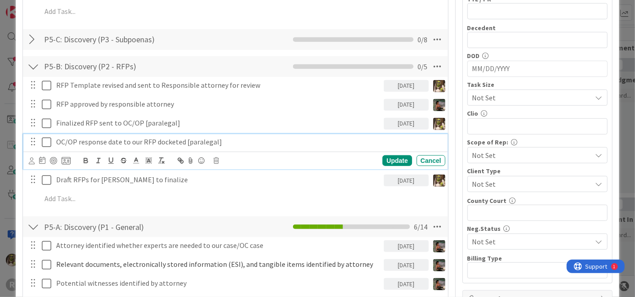
click at [185, 140] on p "OC/OP response date to our RFP docketed [paralegal]" at bounding box center [249, 142] width 386 height 10
click at [31, 158] on icon at bounding box center [32, 160] width 6 height 7
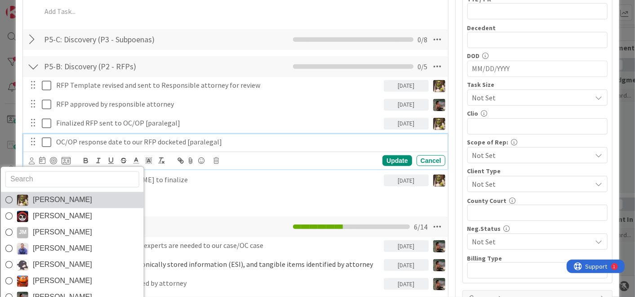
click at [29, 195] on link "[PERSON_NAME]" at bounding box center [72, 200] width 143 height 16
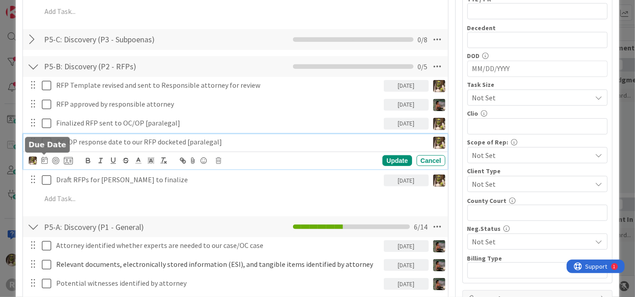
click at [38, 163] on div "[PERSON_NAME] [PERSON_NAME] [PERSON_NAME] [PERSON_NAME] [PERSON_NAME] [PERSON_N…" at bounding box center [51, 160] width 44 height 11
click at [41, 158] on icon at bounding box center [44, 159] width 6 height 7
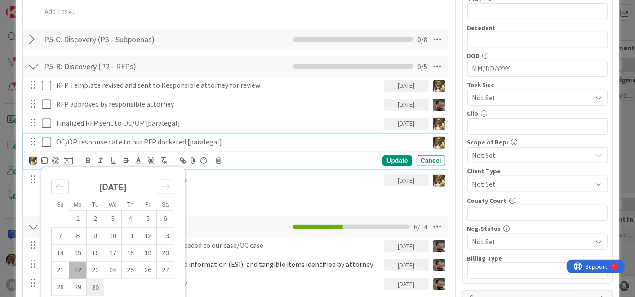
click at [97, 283] on td "30" at bounding box center [96, 287] width 18 height 17
type input "[DATE]"
click at [382, 157] on div "Update" at bounding box center [396, 160] width 29 height 11
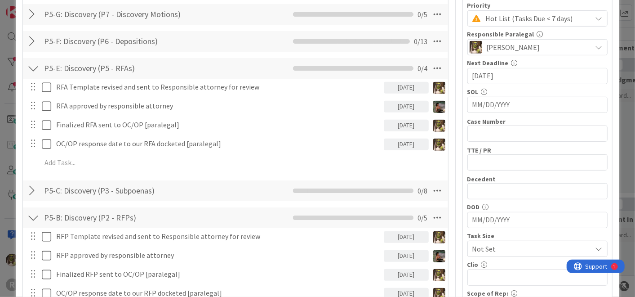
click at [24, 187] on div "P5-C: Discovery (P3 - Subpoenas) Checklist Name 32 / 64 P5-C: Discovery (P3 - S…" at bounding box center [235, 190] width 425 height 21
click at [33, 185] on div at bounding box center [33, 190] width 12 height 16
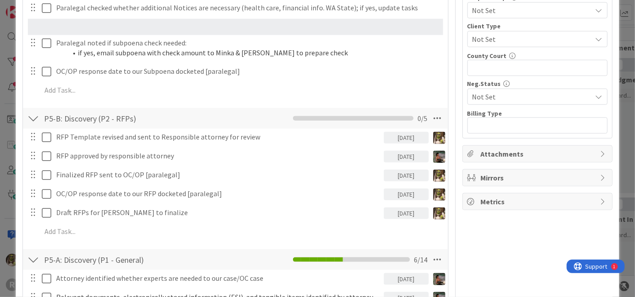
scroll to position [502, 0]
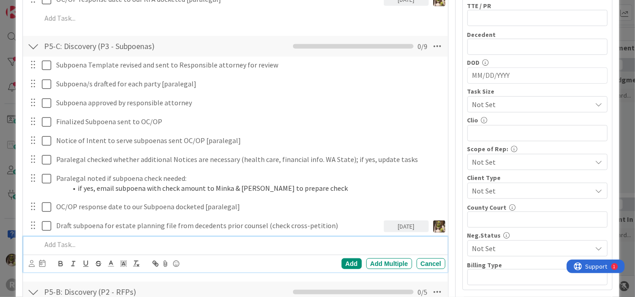
click at [89, 245] on p at bounding box center [241, 244] width 400 height 10
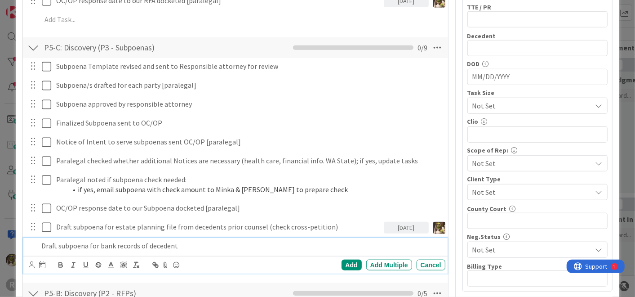
click at [31, 264] on icon at bounding box center [32, 264] width 6 height 7
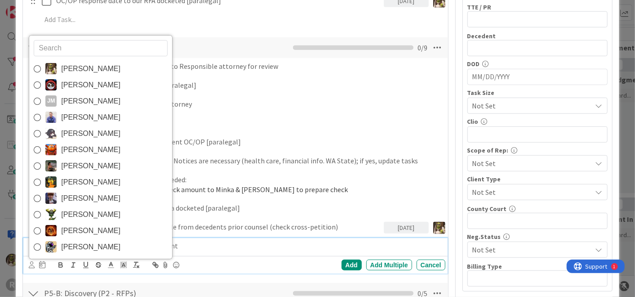
click at [101, 67] on span "[PERSON_NAME]" at bounding box center [90, 68] width 59 height 13
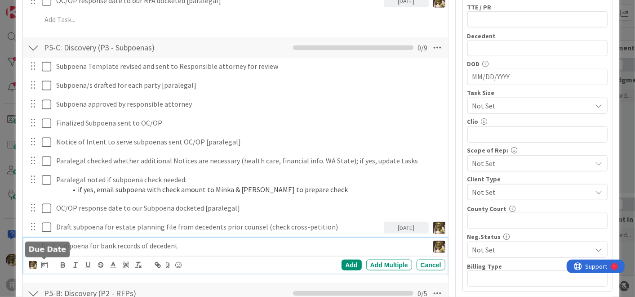
click at [43, 259] on div at bounding box center [44, 258] width 6 height 3
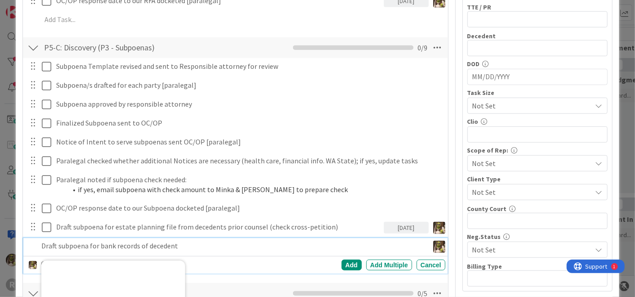
click at [78, 243] on p "Draft subpoena for bank records of decedent" at bounding box center [232, 245] width 383 height 10
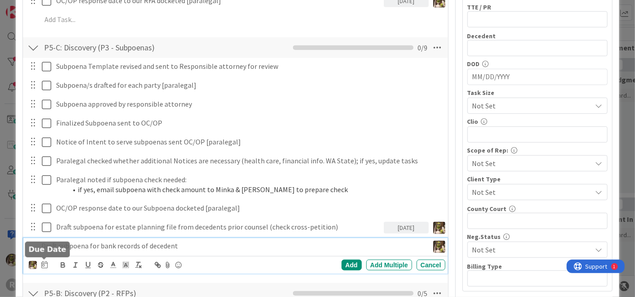
click at [45, 264] on icon at bounding box center [44, 264] width 6 height 7
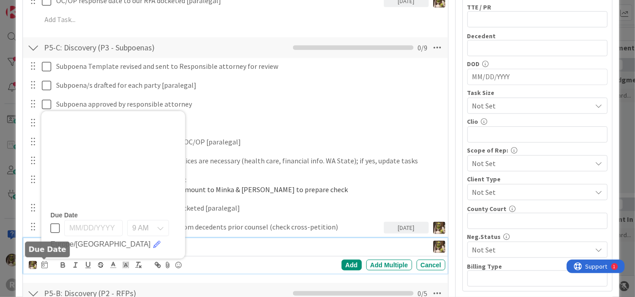
click at [47, 263] on icon at bounding box center [44, 264] width 6 height 7
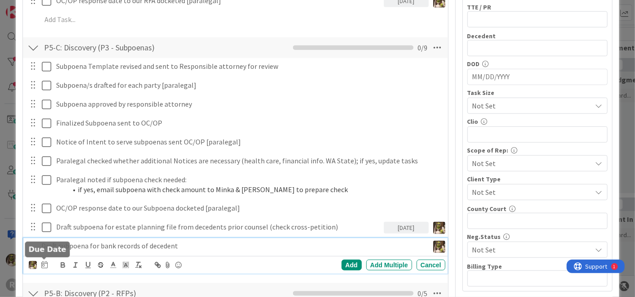
click at [44, 262] on icon at bounding box center [44, 264] width 6 height 7
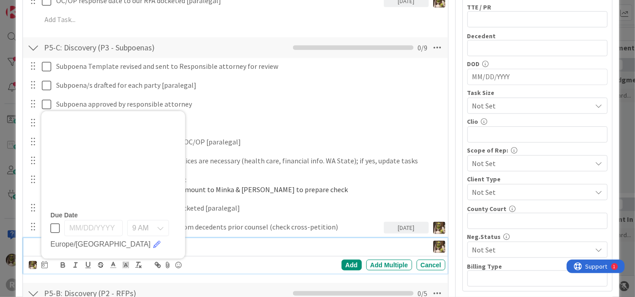
click at [377, 237] on div "Subpoena Template revised and sent to Responsible attorney for review Update Ca…" at bounding box center [235, 167] width 416 height 218
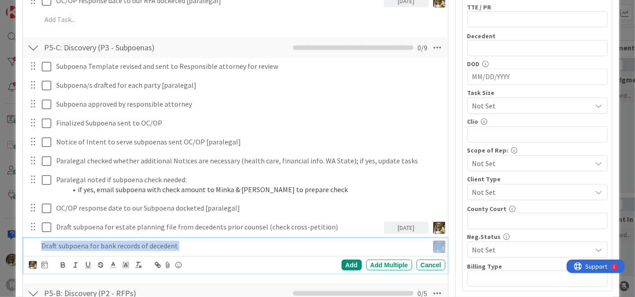
click at [201, 242] on p "Draft subpoena for bank records of decedent" at bounding box center [232, 245] width 383 height 10
click at [48, 264] on div "[PERSON_NAME] [PERSON_NAME] [PERSON_NAME] [PERSON_NAME] [PERSON_NAME] [PERSON_N…" at bounding box center [237, 264] width 416 height 13
click at [44, 264] on icon at bounding box center [44, 264] width 6 height 7
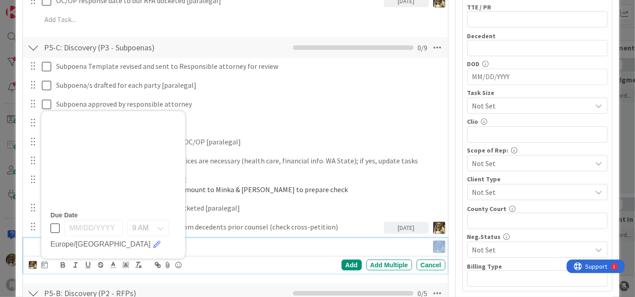
click at [52, 226] on icon at bounding box center [54, 227] width 9 height 11
click at [103, 227] on input "[DATE]" at bounding box center [93, 228] width 58 height 16
drag, startPoint x: 81, startPoint y: 222, endPoint x: 92, endPoint y: 229, distance: 12.7
click at [83, 222] on input "[DATE]" at bounding box center [93, 228] width 58 height 16
click at [347, 260] on div "Add" at bounding box center [352, 264] width 20 height 11
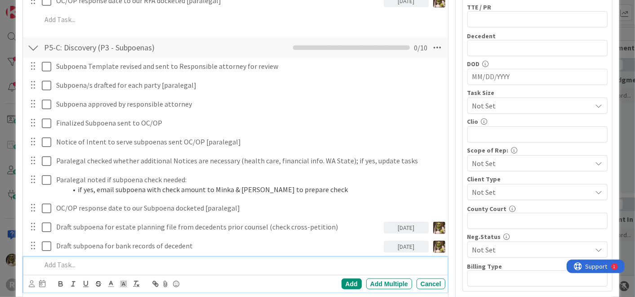
click at [124, 270] on div at bounding box center [241, 265] width 407 height 16
drag, startPoint x: 169, startPoint y: 261, endPoint x: 176, endPoint y: 262, distance: 6.8
click at [170, 261] on p "Request title report (check with clients realistate agent)" at bounding box center [241, 264] width 400 height 10
click at [187, 263] on p "Request title report (check with clients realistate agent)" at bounding box center [241, 264] width 400 height 10
click at [224, 263] on p "Request title report (check with clients real-estate agent)" at bounding box center [241, 264] width 400 height 10
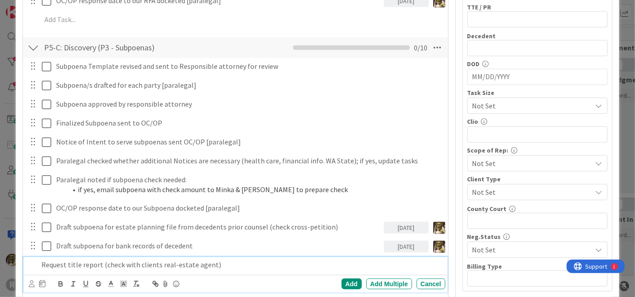
click at [102, 263] on p "Request title report (check with clients real-estate agent)" at bounding box center [241, 264] width 400 height 10
drag, startPoint x: 31, startPoint y: 281, endPoint x: 36, endPoint y: 276, distance: 7.6
click at [31, 280] on icon at bounding box center [32, 283] width 6 height 7
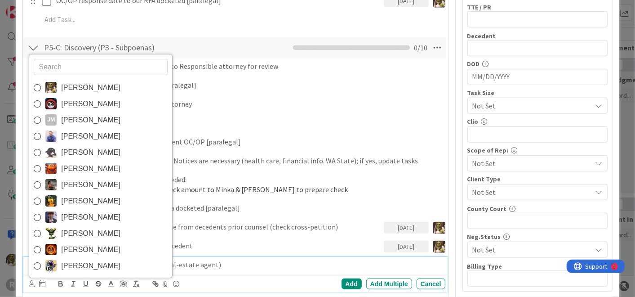
click at [230, 266] on p "Request title report (check with clients real-estate agent)" at bounding box center [241, 264] width 400 height 10
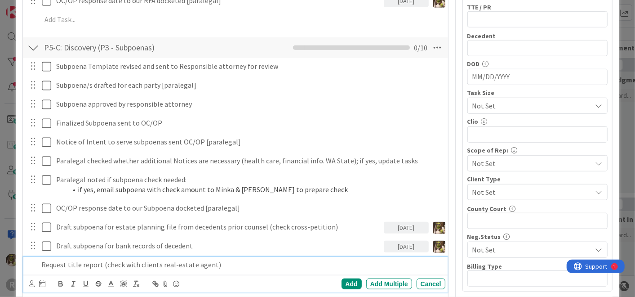
drag, startPoint x: 100, startPoint y: 264, endPoint x: 110, endPoint y: 263, distance: 10.0
click at [102, 263] on p "Request title report (check with clients real-estate agent)" at bounding box center [241, 264] width 400 height 10
click at [305, 275] on div "[PERSON_NAME] [PERSON_NAME] [PERSON_NAME] [PERSON_NAME] [PERSON_NAME] [PERSON_N…" at bounding box center [235, 284] width 424 height 18
click at [289, 260] on p "Request title report for custolo property)check with clients real-estate agent)" at bounding box center [241, 264] width 400 height 10
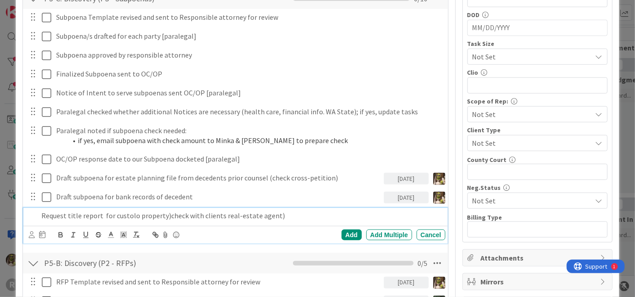
scroll to position [402, 0]
click at [31, 231] on icon at bounding box center [32, 234] width 6 height 7
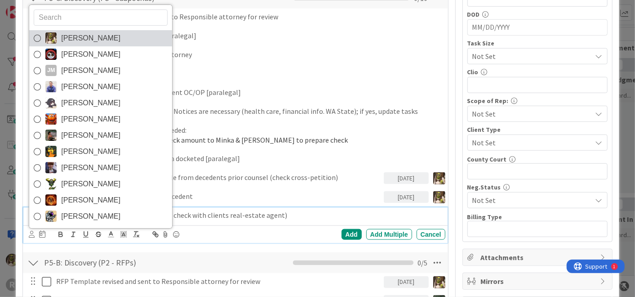
click at [82, 41] on span "[PERSON_NAME]" at bounding box center [90, 37] width 59 height 13
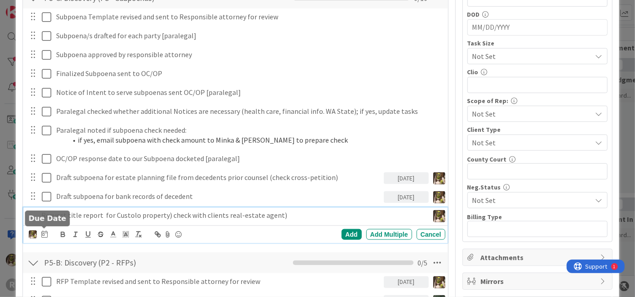
click at [45, 232] on icon at bounding box center [44, 233] width 6 height 7
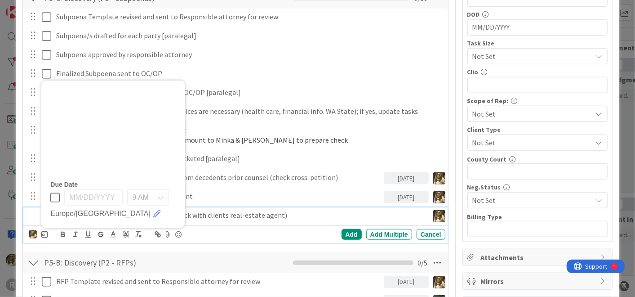
drag, startPoint x: 55, startPoint y: 192, endPoint x: 136, endPoint y: 213, distance: 83.1
click at [56, 192] on icon at bounding box center [54, 197] width 9 height 11
drag, startPoint x: 86, startPoint y: 197, endPoint x: 165, endPoint y: 197, distance: 78.7
click at [96, 196] on input "[DATE]" at bounding box center [93, 197] width 58 height 16
click at [100, 189] on div "[DATE] 9 AM [GEOGRAPHIC_DATA]/[GEOGRAPHIC_DATA]" at bounding box center [113, 204] width 126 height 30
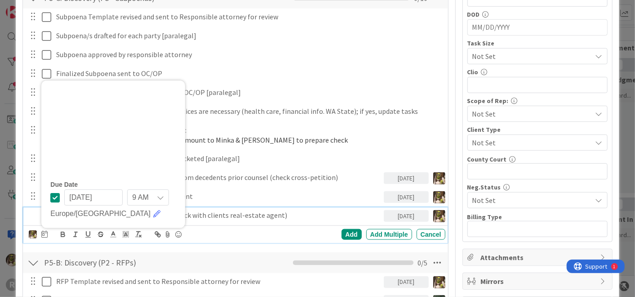
click at [86, 196] on input "[DATE]" at bounding box center [93, 197] width 58 height 16
type input "[DATE]"
click at [347, 231] on div "Add" at bounding box center [352, 234] width 20 height 11
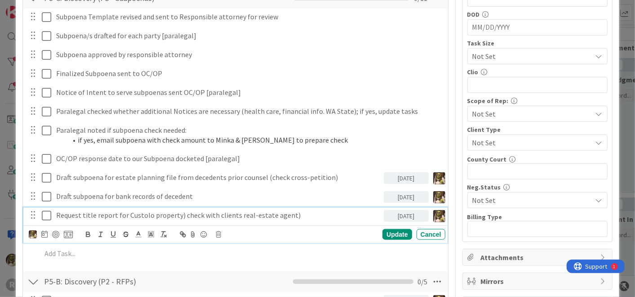
click at [75, 217] on p "Request title report for Custolo property) check with clients real-estate agent)" at bounding box center [218, 215] width 324 height 10
click at [42, 234] on icon at bounding box center [44, 233] width 6 height 7
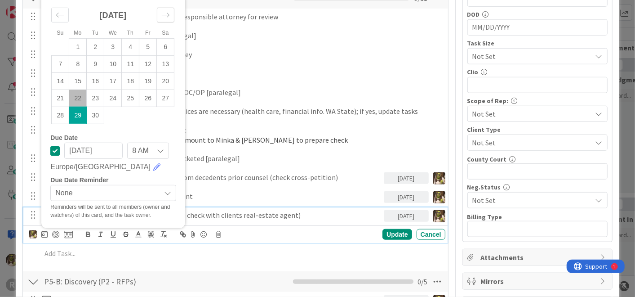
click at [167, 13] on icon "Move forward to switch to the next month." at bounding box center [166, 15] width 8 height 4
click at [116, 46] on td "1" at bounding box center [113, 46] width 18 height 17
type input "[DATE]"
drag, startPoint x: 387, startPoint y: 230, endPoint x: 330, endPoint y: 235, distance: 57.7
click at [387, 230] on div "Update" at bounding box center [396, 234] width 29 height 11
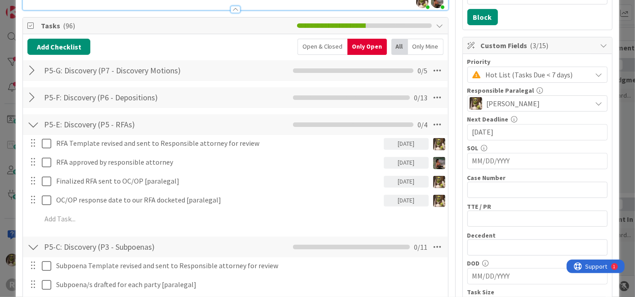
scroll to position [153, 0]
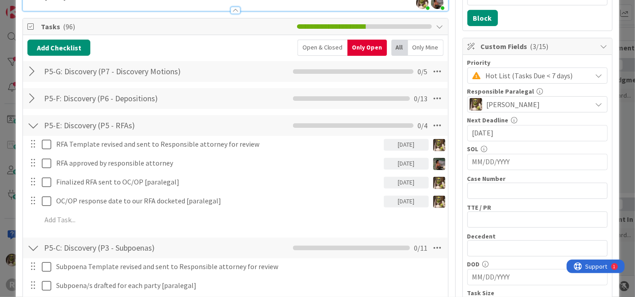
click at [30, 98] on div at bounding box center [33, 98] width 12 height 16
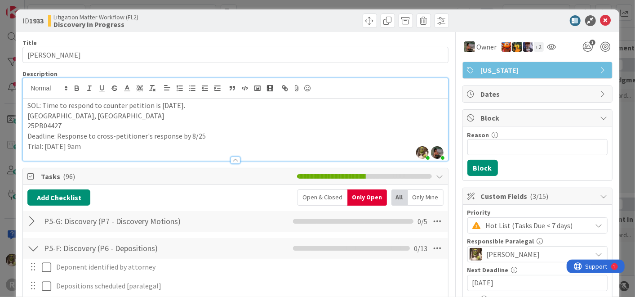
scroll to position [3, 0]
click at [31, 245] on div at bounding box center [33, 248] width 12 height 16
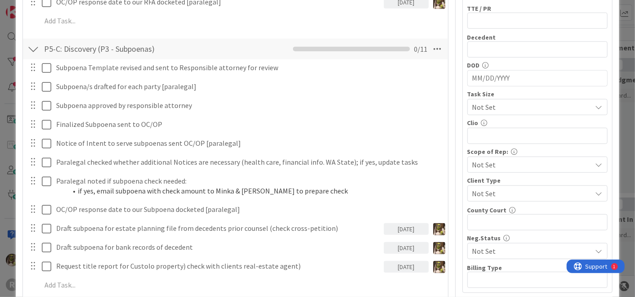
scroll to position [351, 0]
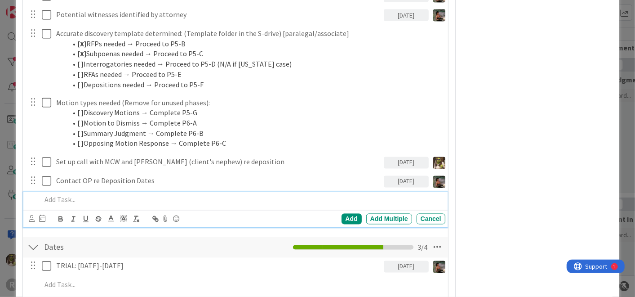
click at [121, 204] on div at bounding box center [241, 200] width 407 height 16
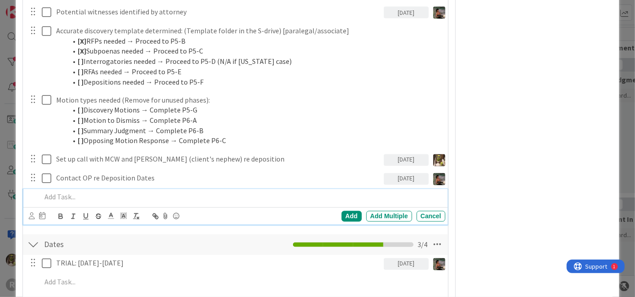
scroll to position [850, 0]
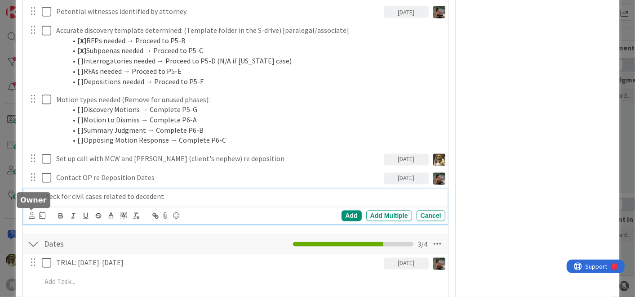
click at [31, 213] on icon at bounding box center [32, 215] width 6 height 7
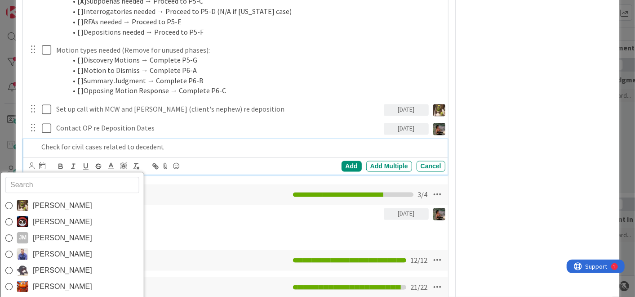
scroll to position [900, 0]
drag, startPoint x: 65, startPoint y: 201, endPoint x: 102, endPoint y: 199, distance: 36.9
click at [67, 200] on span "[PERSON_NAME]" at bounding box center [62, 204] width 59 height 13
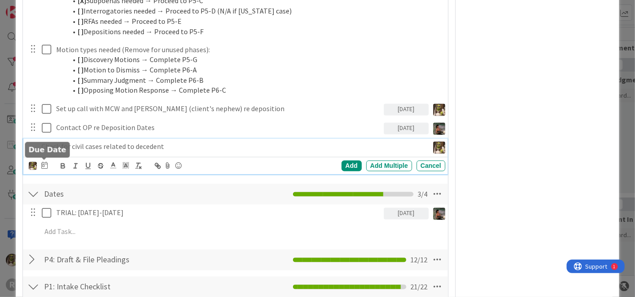
click at [48, 163] on div "[PERSON_NAME] [PERSON_NAME] [PERSON_NAME] [PERSON_NAME] [PERSON_NAME] [PERSON_N…" at bounding box center [237, 166] width 416 height 13
click at [44, 162] on icon at bounding box center [44, 165] width 6 height 7
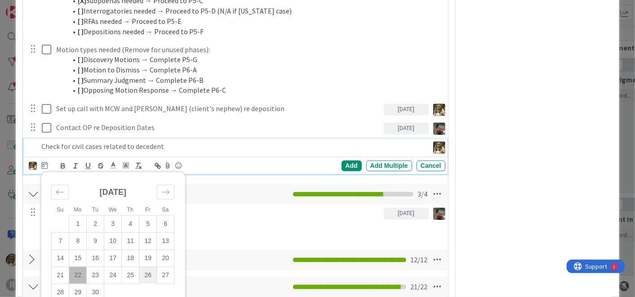
click at [148, 275] on td "26" at bounding box center [148, 275] width 18 height 17
click at [342, 162] on div "Add" at bounding box center [352, 165] width 20 height 11
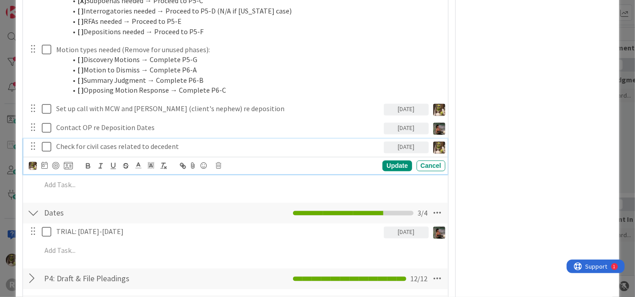
click at [111, 142] on p "Check for civil cases related to decedent" at bounding box center [218, 147] width 324 height 10
click at [41, 165] on icon at bounding box center [44, 165] width 6 height 7
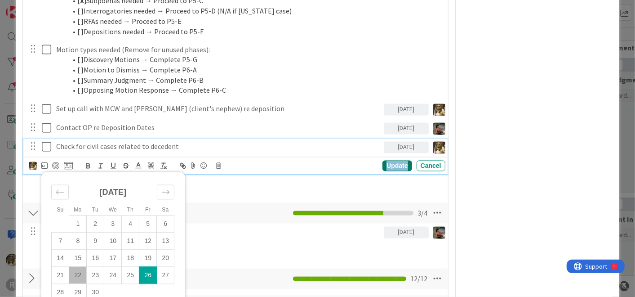
click at [394, 168] on div "Update" at bounding box center [396, 165] width 29 height 11
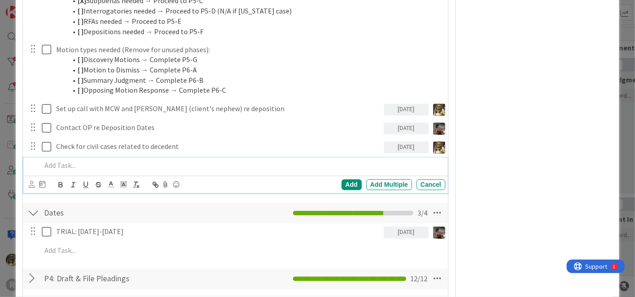
click at [76, 169] on div at bounding box center [241, 166] width 407 height 16
click at [29, 185] on icon at bounding box center [32, 184] width 6 height 7
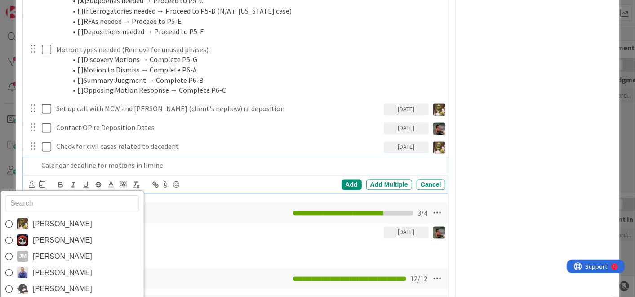
drag, startPoint x: 51, startPoint y: 221, endPoint x: 49, endPoint y: 215, distance: 6.0
click at [51, 221] on span "[PERSON_NAME]" at bounding box center [62, 223] width 59 height 13
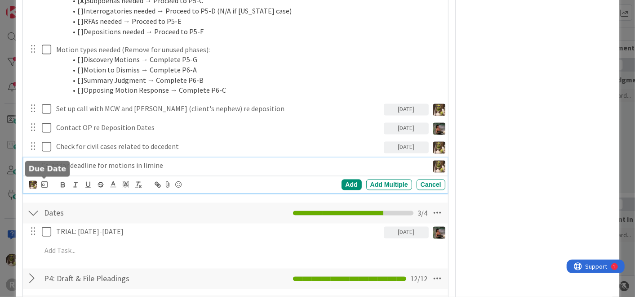
click at [44, 181] on icon at bounding box center [44, 184] width 6 height 7
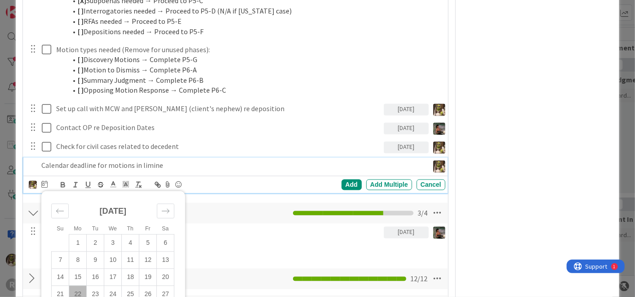
click at [218, 163] on p "Calendar deadline for motions in limine" at bounding box center [232, 165] width 383 height 10
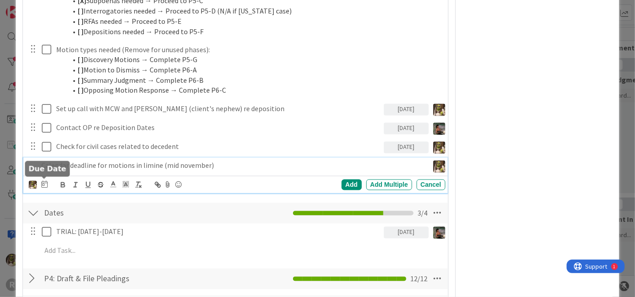
click at [44, 185] on icon at bounding box center [44, 184] width 6 height 7
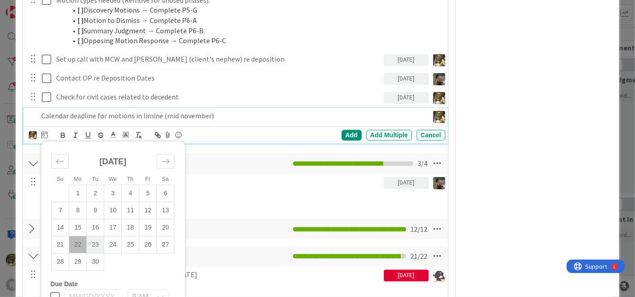
scroll to position [950, 0]
click at [96, 242] on td "23" at bounding box center [96, 244] width 18 height 17
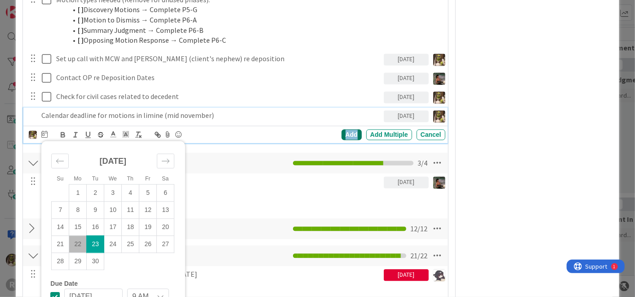
click at [343, 130] on div "Add" at bounding box center [352, 134] width 20 height 11
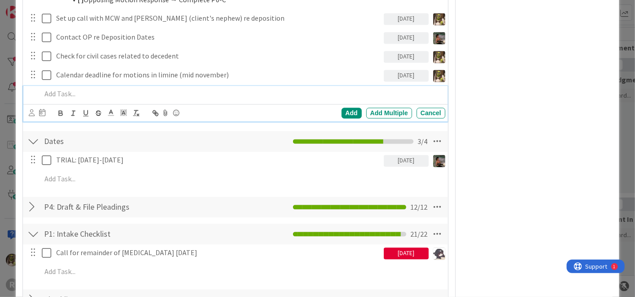
click at [74, 94] on p at bounding box center [241, 94] width 400 height 10
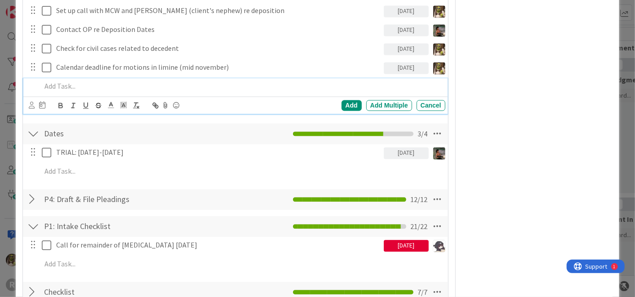
scroll to position [1000, 0]
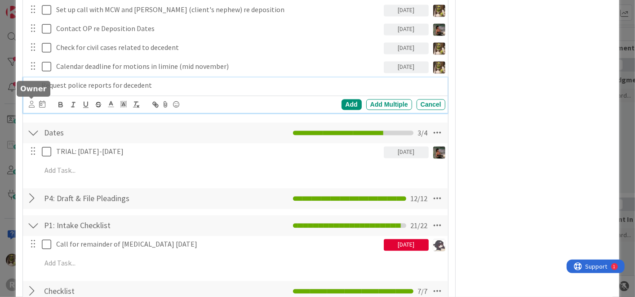
click at [33, 104] on icon at bounding box center [32, 104] width 6 height 7
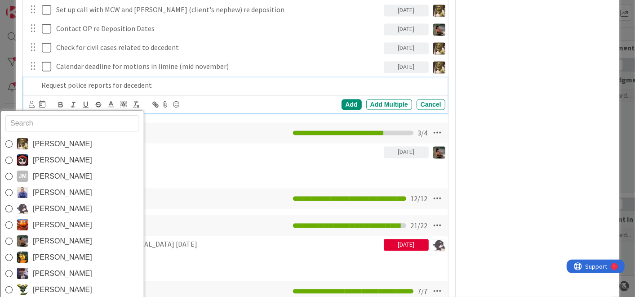
drag, startPoint x: 46, startPoint y: 139, endPoint x: 41, endPoint y: 129, distance: 11.5
click at [44, 139] on span "[PERSON_NAME]" at bounding box center [62, 143] width 59 height 13
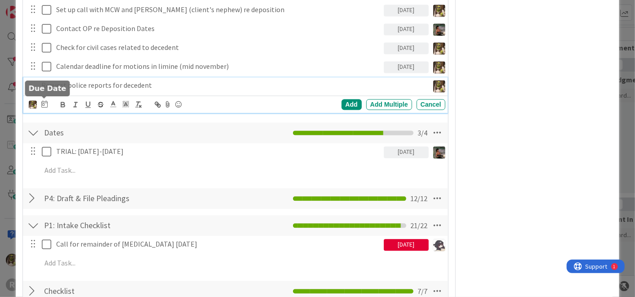
click at [42, 102] on icon at bounding box center [44, 103] width 6 height 7
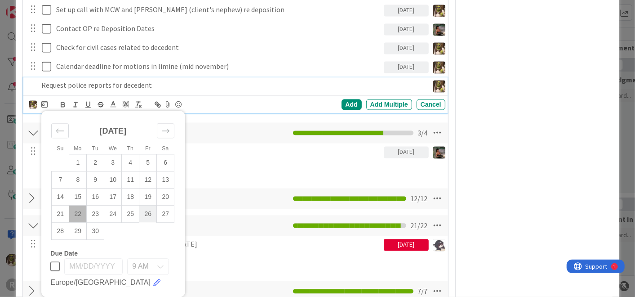
click at [147, 215] on td "26" at bounding box center [148, 213] width 18 height 17
type input "[DATE]"
click at [353, 99] on div "Add" at bounding box center [352, 104] width 20 height 11
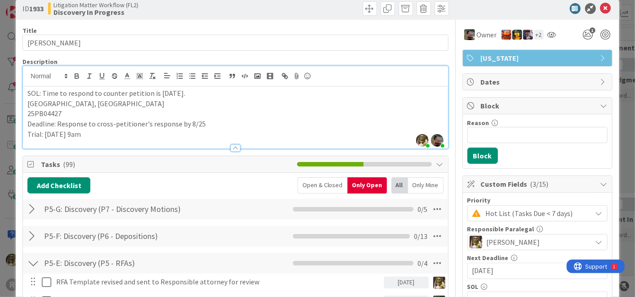
scroll to position [0, 0]
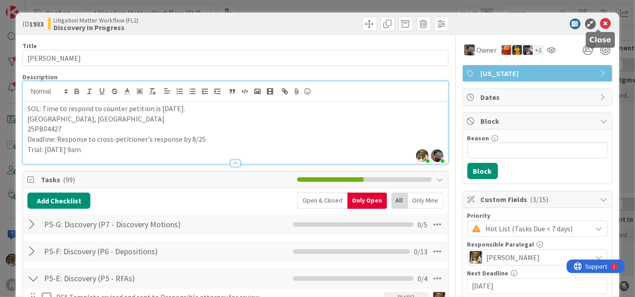
click at [600, 22] on icon at bounding box center [605, 23] width 11 height 11
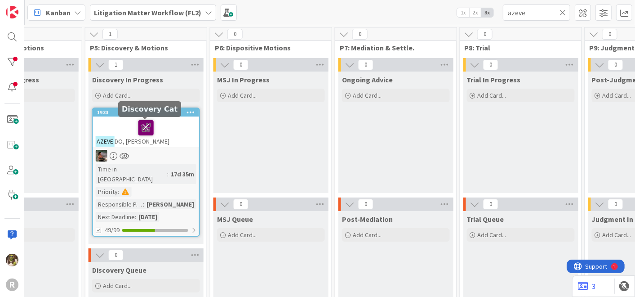
click at [143, 125] on icon at bounding box center [145, 127] width 15 height 14
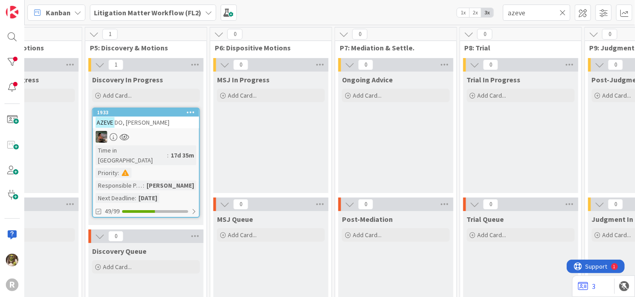
click at [308, 16] on div "Kanban Litigation Matter Workflow (FL2) 1x 2x 3x azeve" at bounding box center [330, 12] width 610 height 25
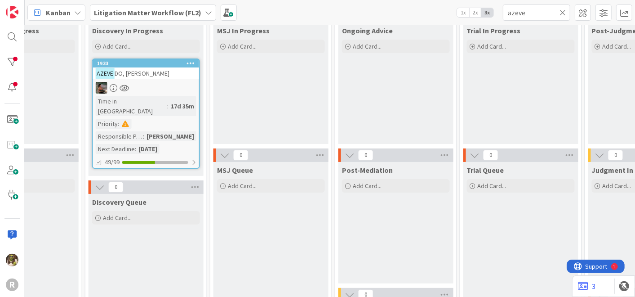
scroll to position [49, 560]
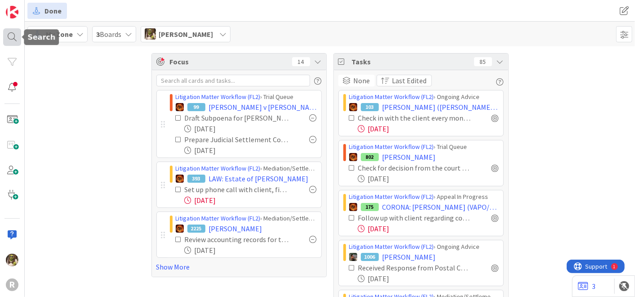
click at [15, 40] on div at bounding box center [12, 37] width 18 height 18
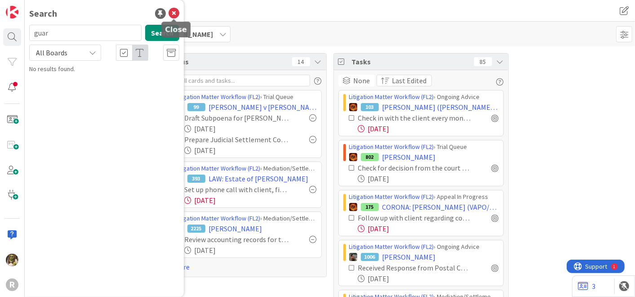
type input "guar"
click at [178, 7] on div "Search" at bounding box center [104, 13] width 150 height 13
click at [174, 9] on icon at bounding box center [174, 13] width 11 height 11
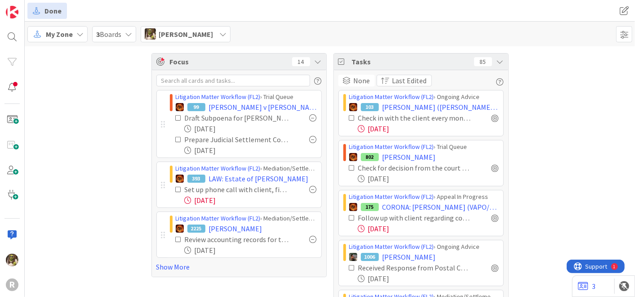
click at [73, 34] on div "My Zone" at bounding box center [57, 34] width 60 height 16
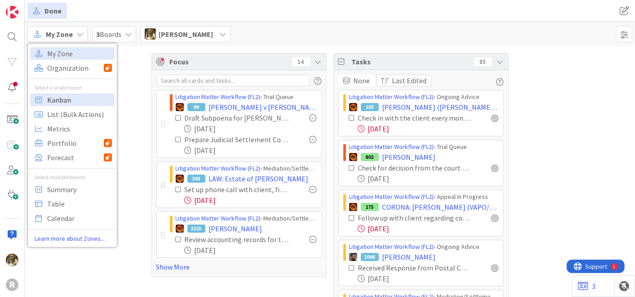
click at [89, 98] on span "Kanban" at bounding box center [79, 99] width 65 height 13
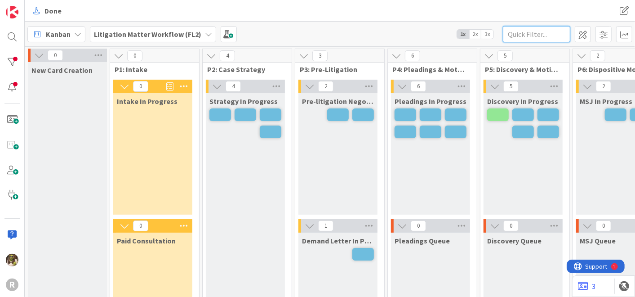
click at [529, 34] on input "text" at bounding box center [536, 34] width 67 height 16
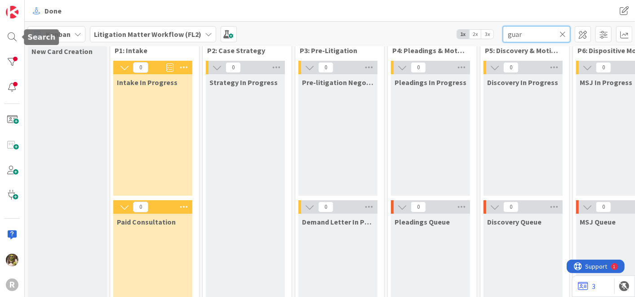
scroll to position [18, 0]
type input "guar"
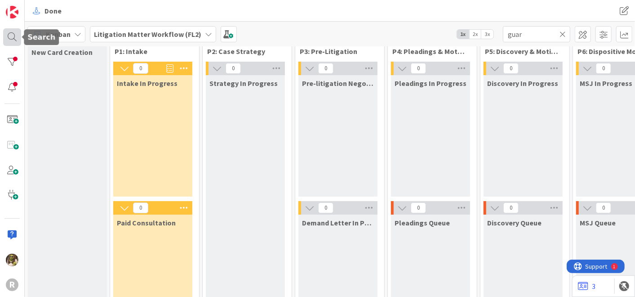
click at [16, 43] on div at bounding box center [12, 37] width 18 height 18
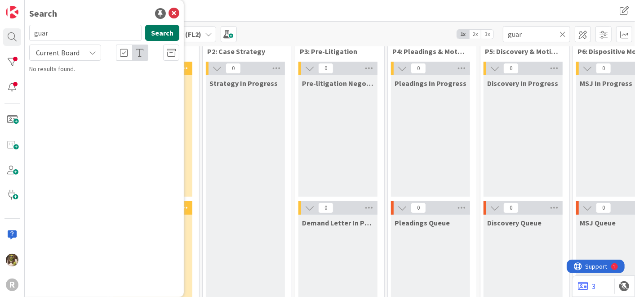
type input "guar"
click at [168, 31] on button "Search" at bounding box center [162, 33] width 34 height 16
click at [564, 33] on icon at bounding box center [563, 34] width 6 height 8
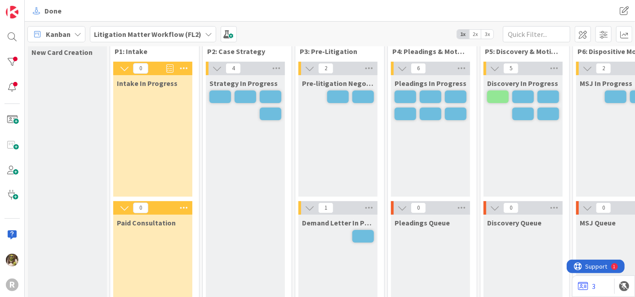
click at [62, 36] on span "Kanban" at bounding box center [58, 34] width 25 height 11
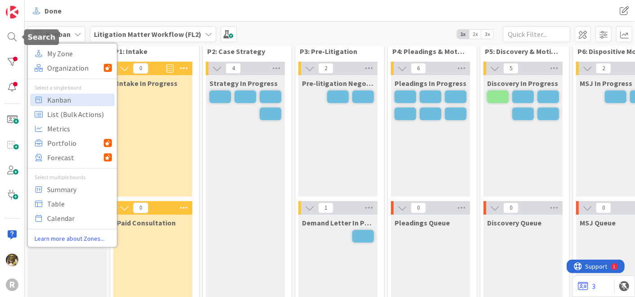
drag, startPoint x: 13, startPoint y: 32, endPoint x: 41, endPoint y: 38, distance: 28.8
click at [17, 34] on div at bounding box center [12, 37] width 18 height 18
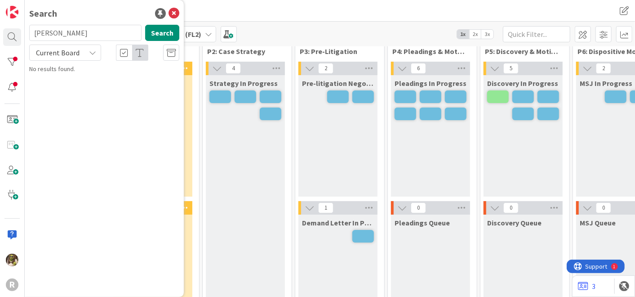
type input "guarriello"
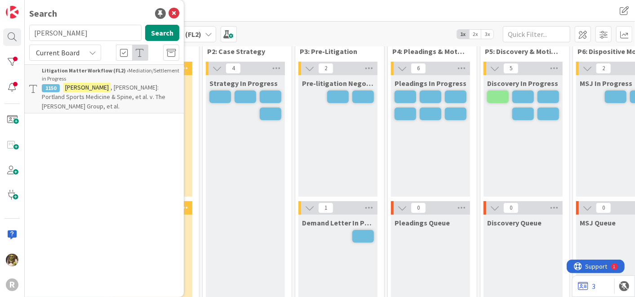
click at [118, 85] on span ", Aimee: Portland Sports Medicine & Spine, et al. v. The Schultz Group, et al." at bounding box center [104, 96] width 124 height 27
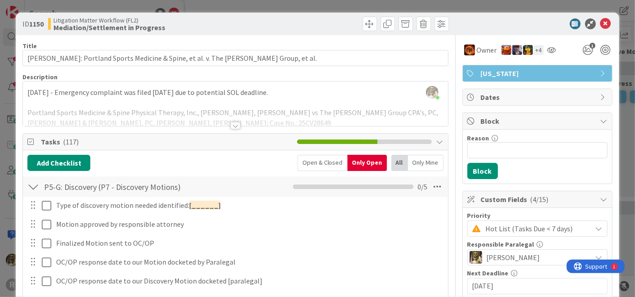
click at [31, 183] on div at bounding box center [33, 186] width 12 height 16
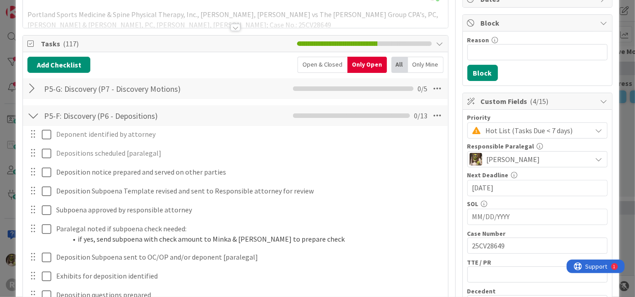
click at [31, 116] on div at bounding box center [33, 115] width 12 height 16
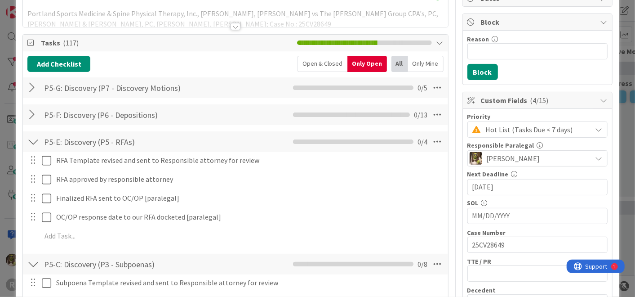
scroll to position [99, 0]
click at [31, 138] on div at bounding box center [33, 141] width 12 height 16
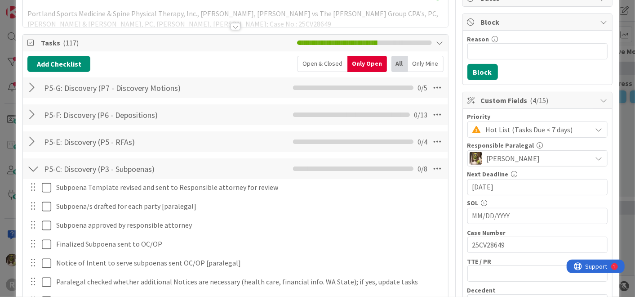
click at [30, 168] on div at bounding box center [33, 168] width 12 height 16
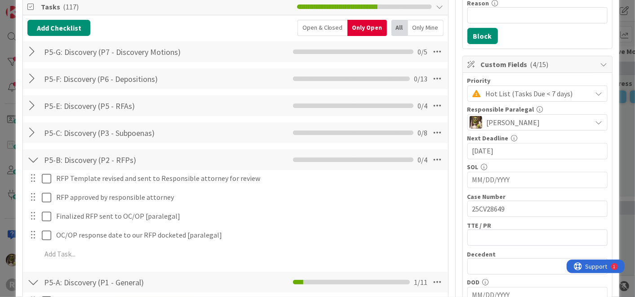
click at [30, 160] on div at bounding box center [33, 159] width 12 height 16
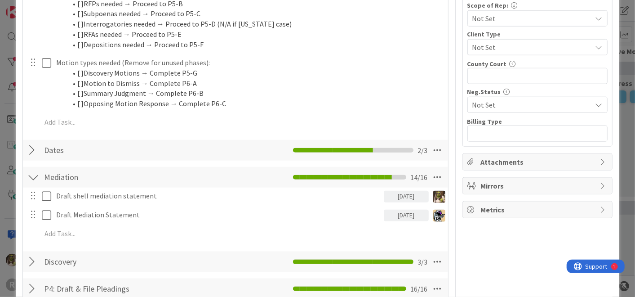
scroll to position [498, 0]
click at [31, 146] on div at bounding box center [33, 150] width 12 height 16
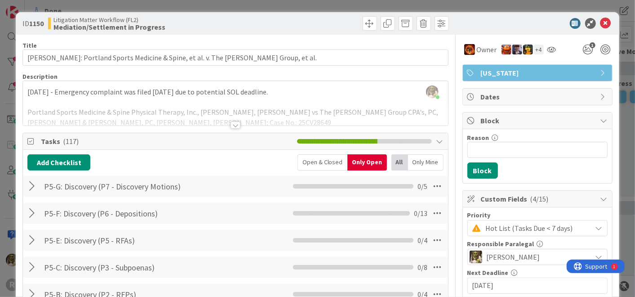
scroll to position [0, 0]
click at [233, 123] on div at bounding box center [236, 125] width 10 height 7
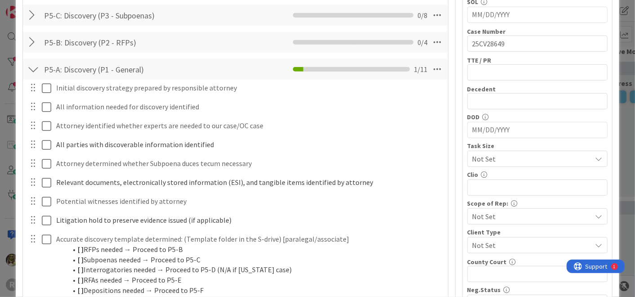
scroll to position [299, 0]
click at [32, 64] on div at bounding box center [33, 70] width 12 height 16
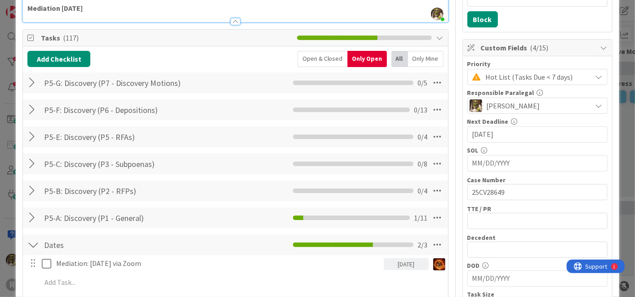
scroll to position [151, 0]
click at [31, 213] on div at bounding box center [33, 218] width 12 height 16
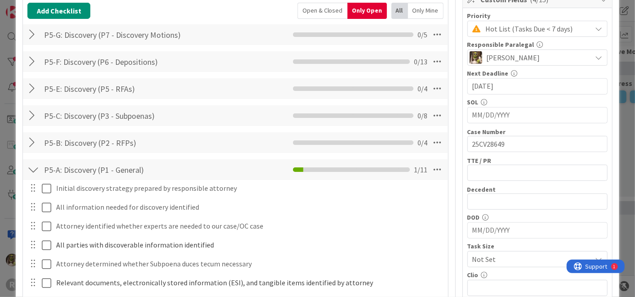
scroll to position [200, 0]
click at [34, 141] on div at bounding box center [33, 142] width 12 height 16
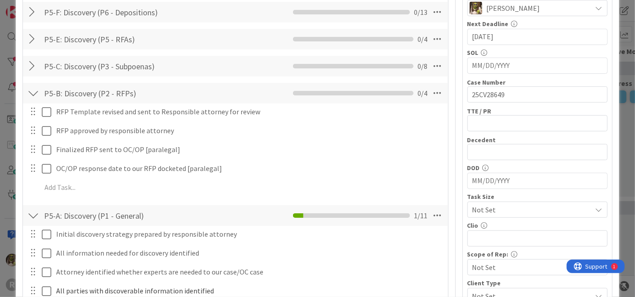
scroll to position [249, 0]
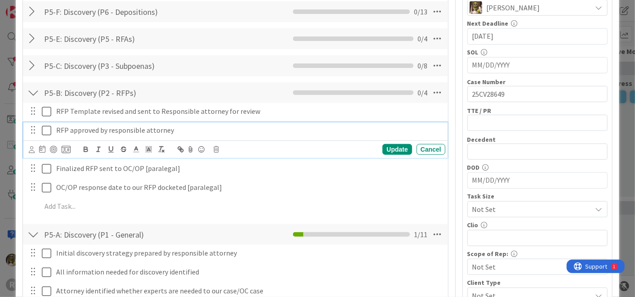
click at [140, 128] on p "RFP approved by responsible attorney" at bounding box center [249, 130] width 386 height 10
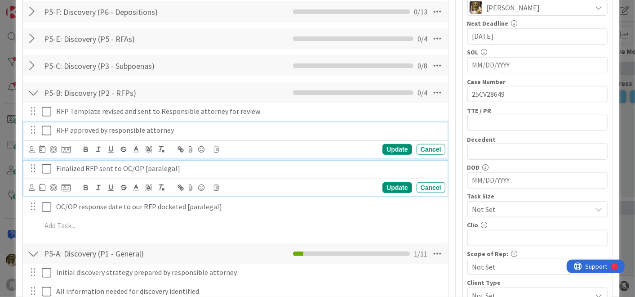
click at [196, 168] on p "Finalized RFP sent to OC/OP [paralegal]" at bounding box center [249, 168] width 386 height 10
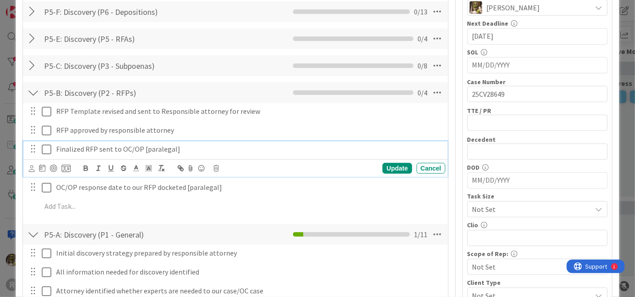
scroll to position [230, 0]
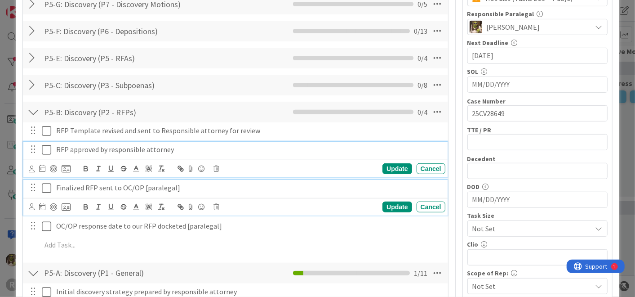
click at [130, 150] on div "RFP approved by responsible attorney Update Cancel" at bounding box center [235, 160] width 424 height 36
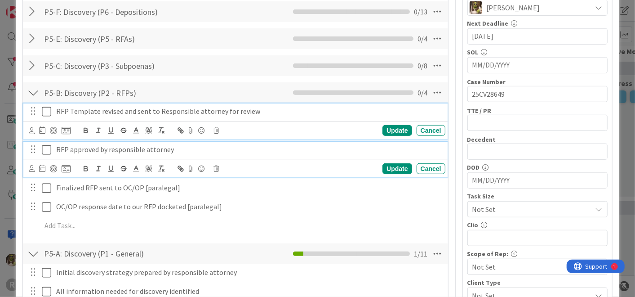
scroll to position [268, 0]
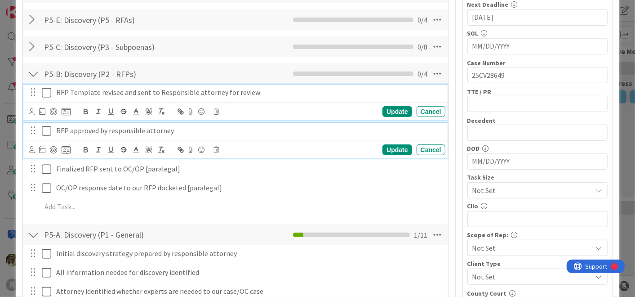
click at [285, 110] on div "RFP Template revised and sent to Responsible attorney for review Update Cancel" at bounding box center [235, 103] width 424 height 36
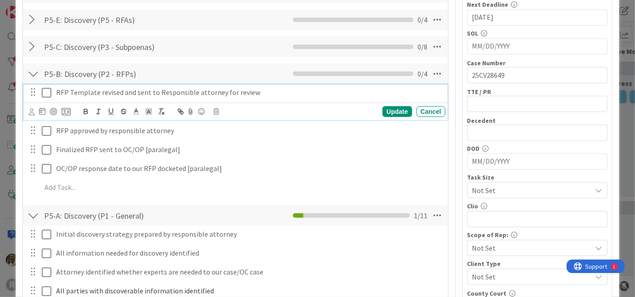
click at [45, 93] on icon at bounding box center [46, 92] width 9 height 11
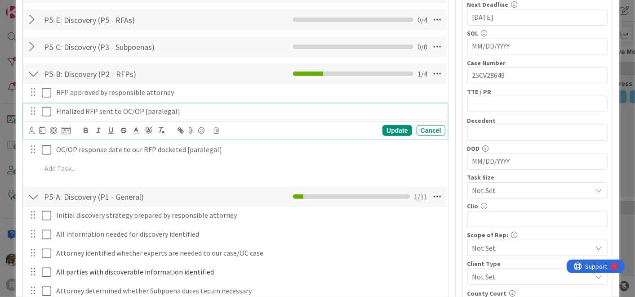
click at [117, 112] on p "Finalized RFP sent to OC/OP [paralegal]" at bounding box center [249, 111] width 386 height 10
click at [28, 127] on div "Update Cancel" at bounding box center [235, 130] width 424 height 18
click at [35, 133] on div at bounding box center [50, 130] width 42 height 11
click at [31, 129] on icon at bounding box center [32, 130] width 6 height 7
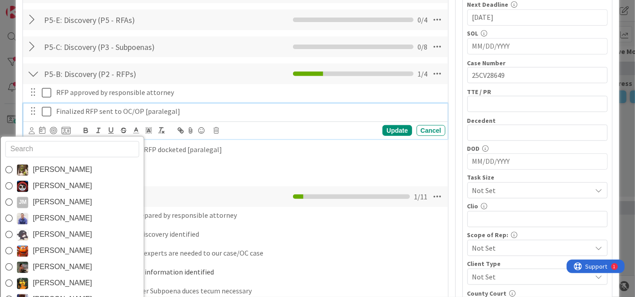
click at [49, 165] on span "[PERSON_NAME]" at bounding box center [62, 169] width 59 height 13
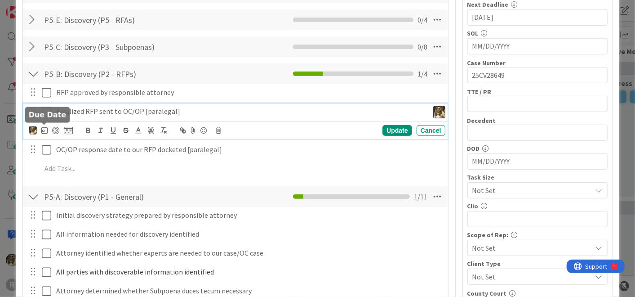
click at [45, 130] on icon at bounding box center [44, 129] width 6 height 7
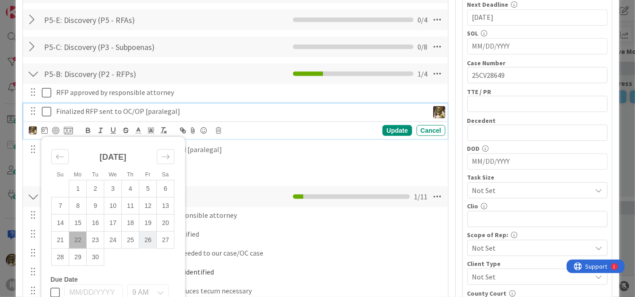
click at [149, 236] on td "26" at bounding box center [148, 239] width 18 height 17
type input "[DATE]"
click at [385, 125] on div "Update" at bounding box center [396, 130] width 29 height 11
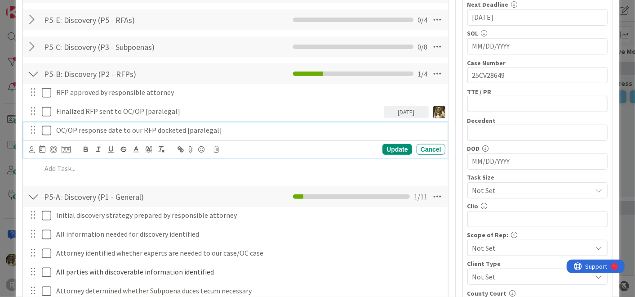
click at [141, 128] on p "OC/OP response date to our RFP docketed [paralegal]" at bounding box center [249, 130] width 386 height 10
click at [40, 147] on icon at bounding box center [42, 148] width 6 height 7
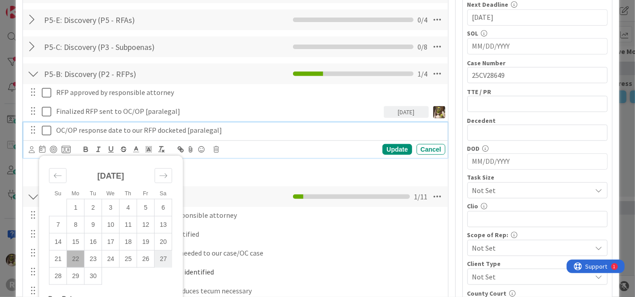
drag, startPoint x: 149, startPoint y: 260, endPoint x: 168, endPoint y: 249, distance: 21.7
click at [149, 260] on td "26" at bounding box center [146, 258] width 18 height 17
type input "[DATE]"
click at [388, 148] on div "Update" at bounding box center [396, 149] width 29 height 11
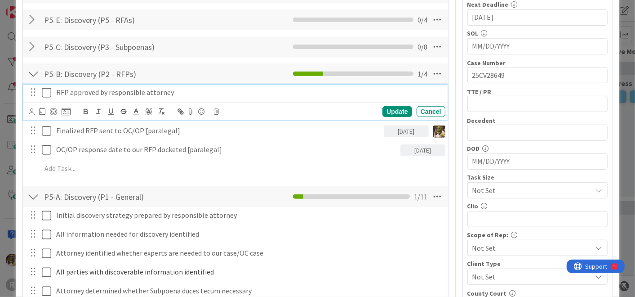
click at [176, 92] on p "RFP approved by responsible attorney" at bounding box center [249, 92] width 386 height 10
click at [32, 110] on icon at bounding box center [32, 111] width 6 height 7
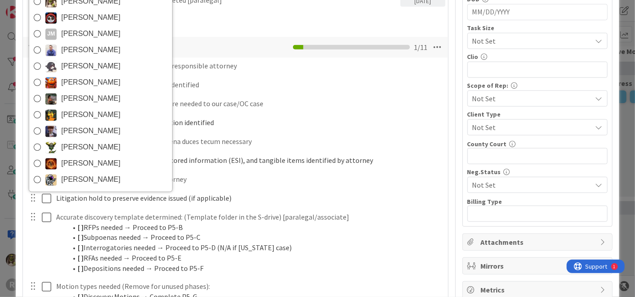
drag, startPoint x: 68, startPoint y: 179, endPoint x: 77, endPoint y: 175, distance: 10.1
click at [69, 179] on span "[PERSON_NAME]" at bounding box center [90, 179] width 59 height 13
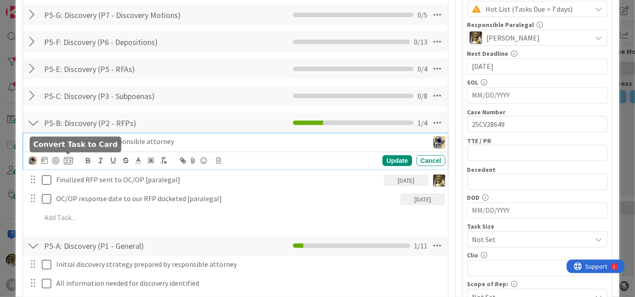
scroll to position [219, 0]
drag, startPoint x: 46, startPoint y: 159, endPoint x: 70, endPoint y: 157, distance: 23.9
click at [48, 158] on div "[PERSON_NAME] [PERSON_NAME] [PERSON_NAME] [PERSON_NAME] [PERSON_NAME] [PERSON_N…" at bounding box center [51, 161] width 44 height 11
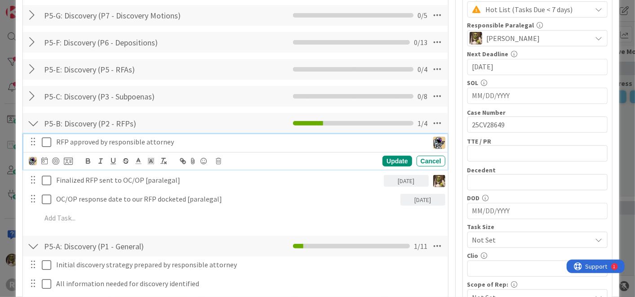
click at [47, 159] on icon at bounding box center [44, 160] width 6 height 7
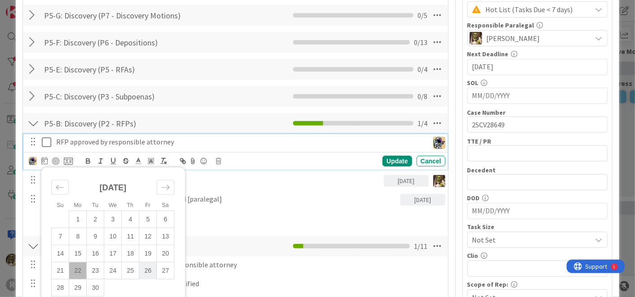
click at [143, 268] on td "26" at bounding box center [148, 270] width 18 height 17
type input "[DATE]"
click at [388, 158] on div "Update" at bounding box center [396, 161] width 29 height 11
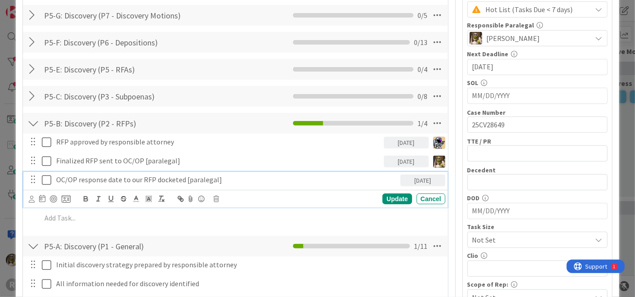
click at [155, 175] on p "OC/OP response date to our RFP docketed [paralegal]" at bounding box center [226, 179] width 341 height 10
click at [29, 197] on icon at bounding box center [32, 199] width 6 height 7
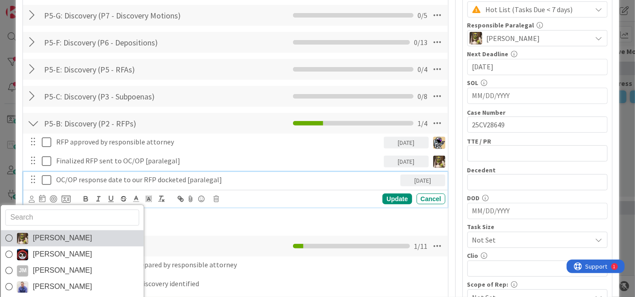
drag, startPoint x: 10, startPoint y: 236, endPoint x: 117, endPoint y: 227, distance: 107.4
click at [10, 236] on icon at bounding box center [8, 237] width 7 height 13
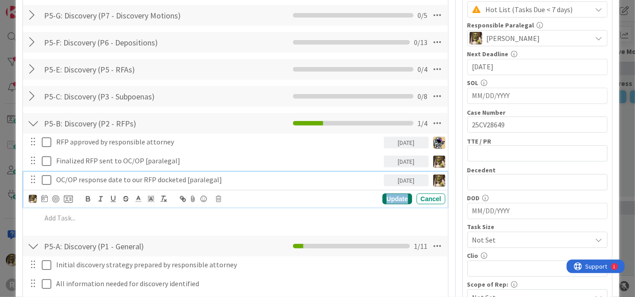
click at [391, 198] on div "Update" at bounding box center [396, 198] width 29 height 11
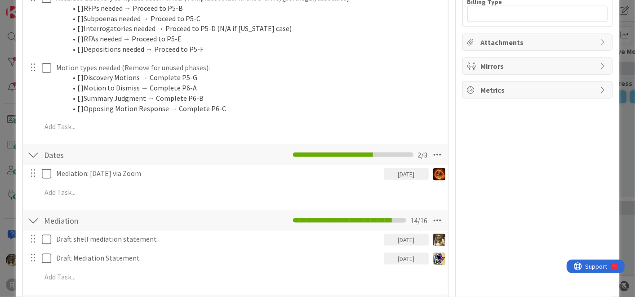
scroll to position [618, 0]
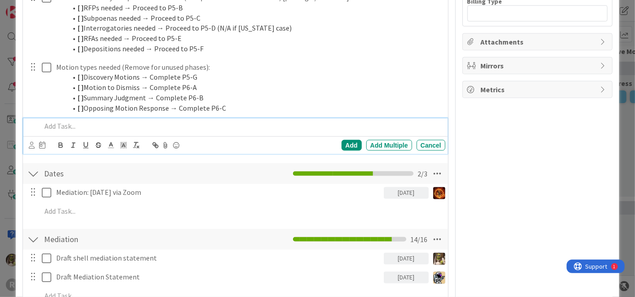
click at [69, 118] on div at bounding box center [241, 126] width 407 height 16
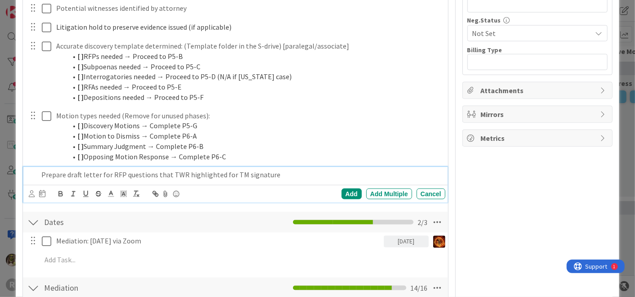
scroll to position [569, 0]
click at [34, 194] on icon at bounding box center [32, 194] width 6 height 7
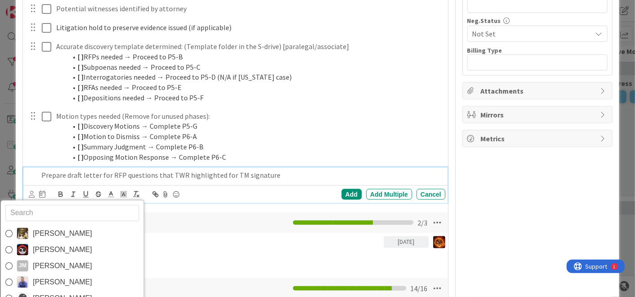
drag, startPoint x: 44, startPoint y: 229, endPoint x: 27, endPoint y: 220, distance: 19.3
click at [44, 229] on span "[PERSON_NAME]" at bounding box center [62, 233] width 59 height 13
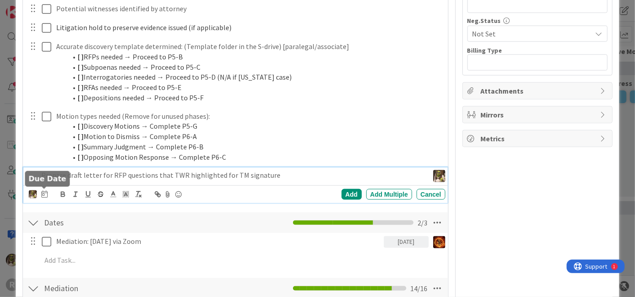
click at [45, 191] on icon at bounding box center [44, 193] width 6 height 7
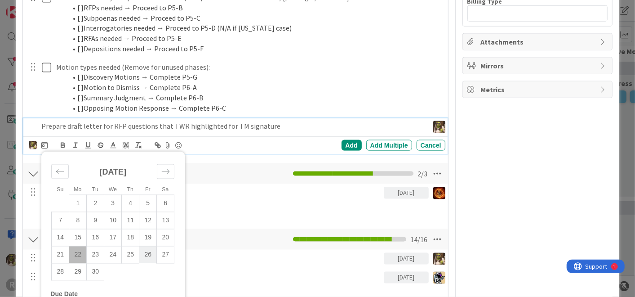
scroll to position [618, 0]
click at [148, 255] on td "26" at bounding box center [148, 253] width 18 height 17
type input "[DATE]"
click at [351, 142] on div "Add" at bounding box center [352, 144] width 20 height 11
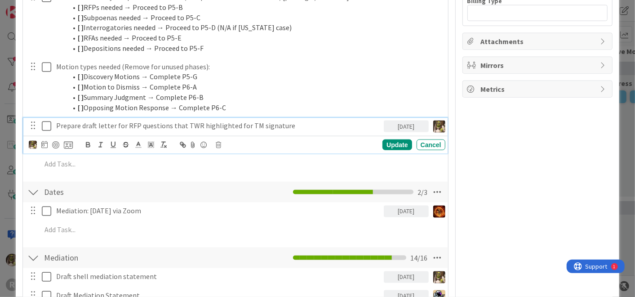
click at [191, 124] on p "Prepare draft letter for RFP questions that TWR highlighted for TM signature" at bounding box center [218, 125] width 324 height 10
click at [58, 142] on div at bounding box center [55, 144] width 7 height 7
click at [392, 140] on div "Update" at bounding box center [396, 144] width 29 height 11
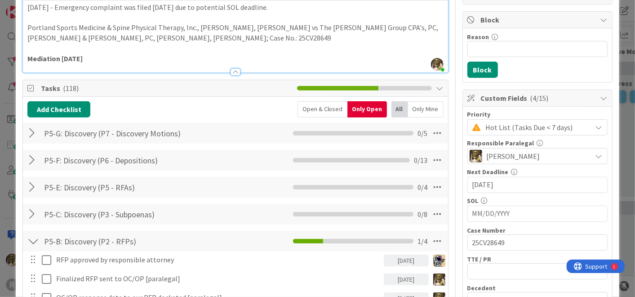
scroll to position [0, 0]
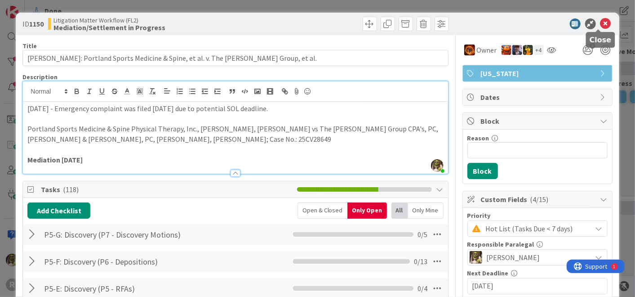
click at [602, 23] on icon at bounding box center [605, 23] width 11 height 11
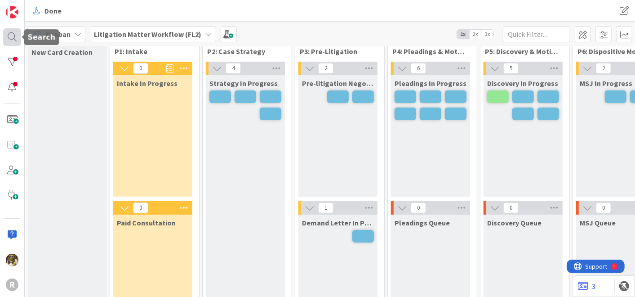
scroll to position [13, 0]
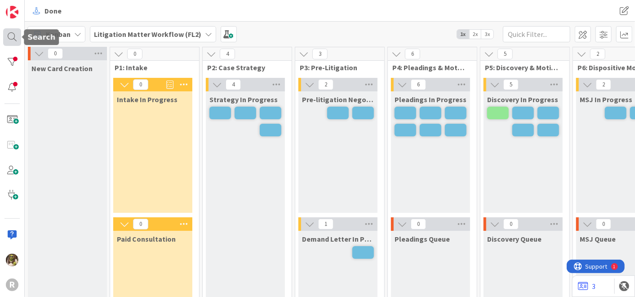
click at [14, 36] on div at bounding box center [12, 37] width 18 height 18
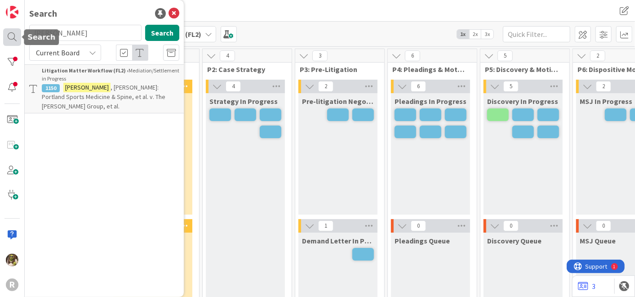
scroll to position [0, 0]
drag, startPoint x: 56, startPoint y: 37, endPoint x: 20, endPoint y: 41, distance: 36.1
click at [20, 41] on div "R Search guarriello Search Current Board Litigation Matter Workflow (FL2) › Med…" at bounding box center [12, 148] width 25 height 297
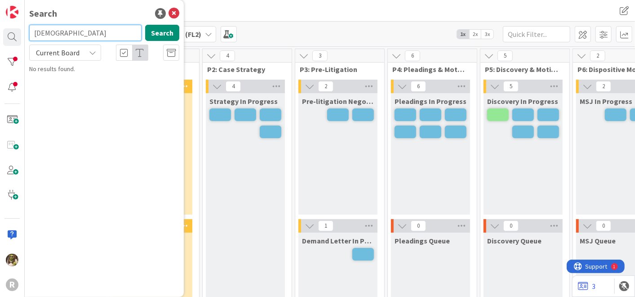
click at [92, 31] on input "christiansen" at bounding box center [85, 33] width 112 height 16
type input "christ"
click at [175, 14] on icon at bounding box center [174, 13] width 11 height 11
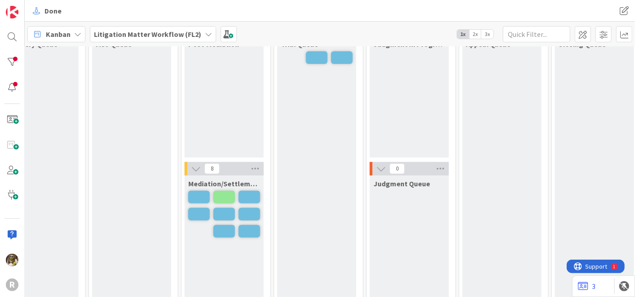
scroll to position [196, 484]
